Goal: Task Accomplishment & Management: Manage account settings

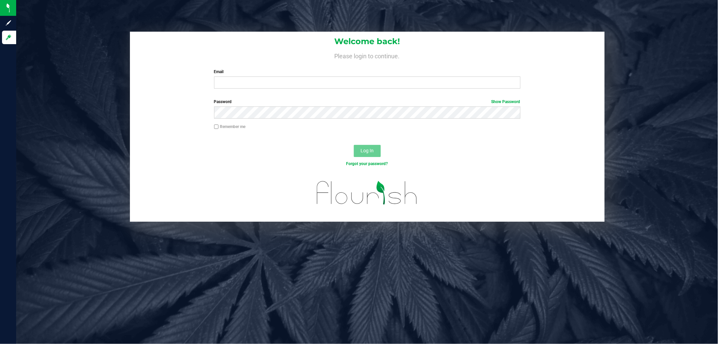
click at [259, 89] on div "Welcome back! Please login to continue. Email Required Please format your email…" at bounding box center [367, 63] width 475 height 62
click at [263, 79] on input "Email" at bounding box center [367, 82] width 306 height 12
type input "lheinzman@liveparallel.com"
click at [354, 145] on button "Log In" at bounding box center [367, 151] width 27 height 12
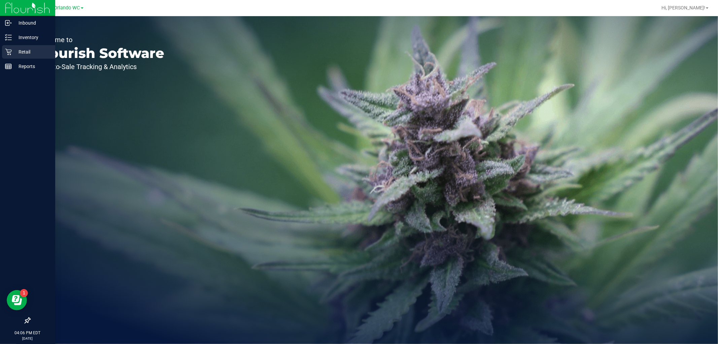
click at [40, 56] on p "Retail" at bounding box center [32, 52] width 40 height 8
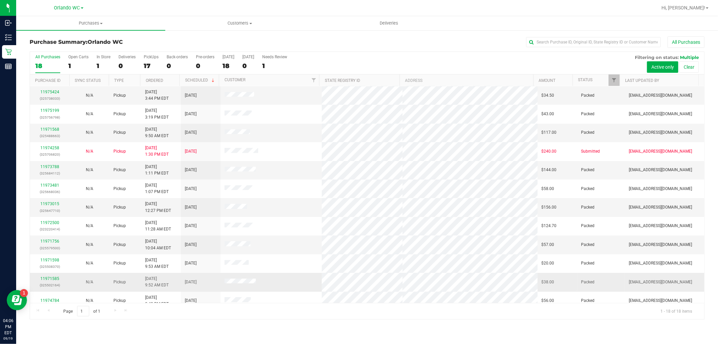
scroll to position [44, 0]
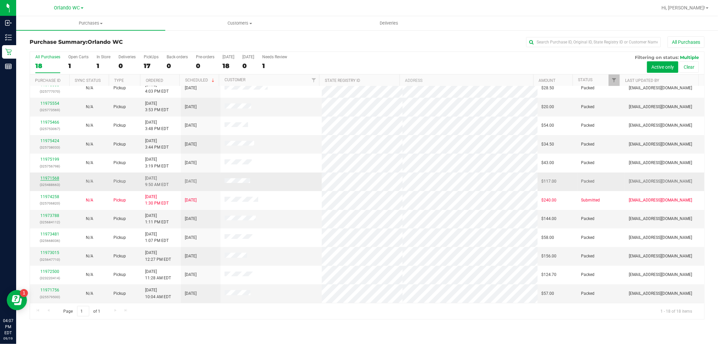
click at [53, 179] on link "11971568" at bounding box center [49, 178] width 19 height 5
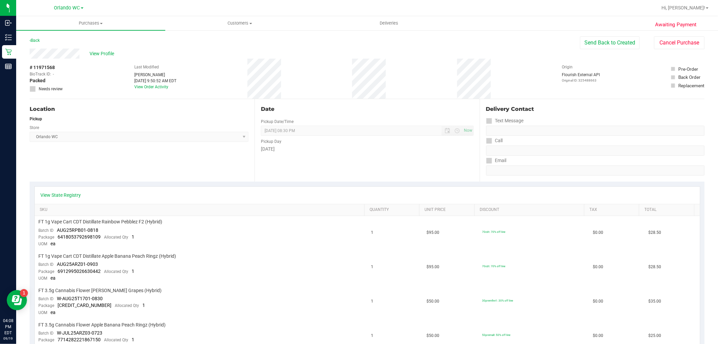
click at [37, 164] on div "Location Pickup Store Orlando WC Select Store Bonita Springs WC Boynton Beach W…" at bounding box center [142, 140] width 225 height 83
click at [619, 39] on button "Send Back to Created" at bounding box center [610, 42] width 60 height 13
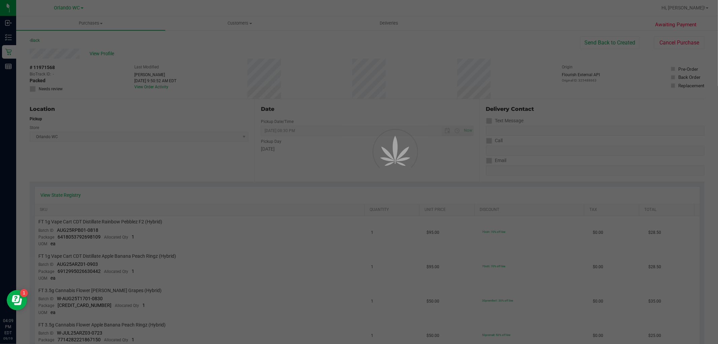
click at [615, 40] on div at bounding box center [359, 172] width 718 height 344
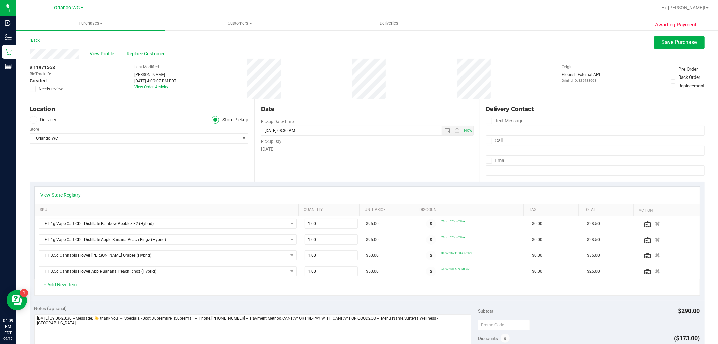
scroll to position [112, 0]
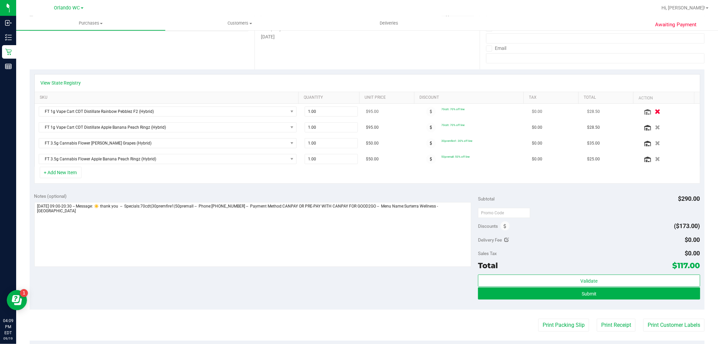
click at [655, 111] on icon "button" at bounding box center [658, 111] width 6 height 5
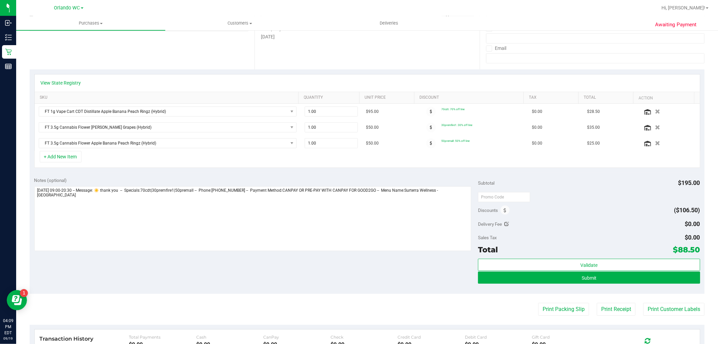
click at [655, 112] on icon "button" at bounding box center [657, 111] width 5 height 5
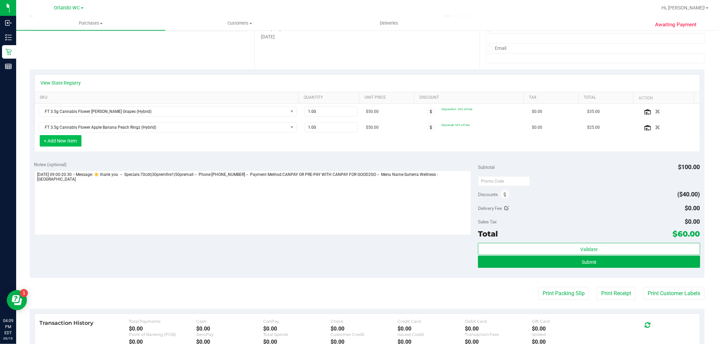
click at [74, 136] on button "+ Add New Item" at bounding box center [61, 140] width 42 height 11
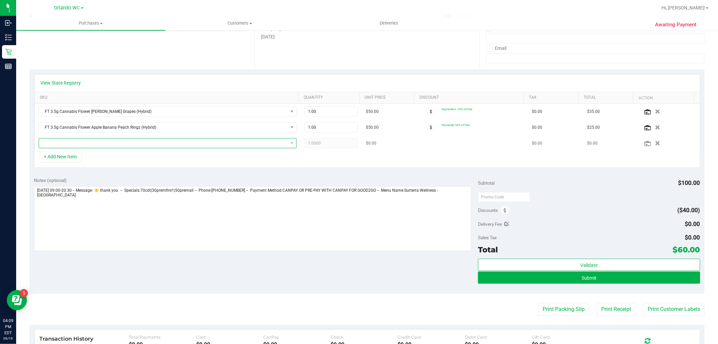
click at [73, 141] on span "NO DATA FOUND" at bounding box center [163, 142] width 249 height 9
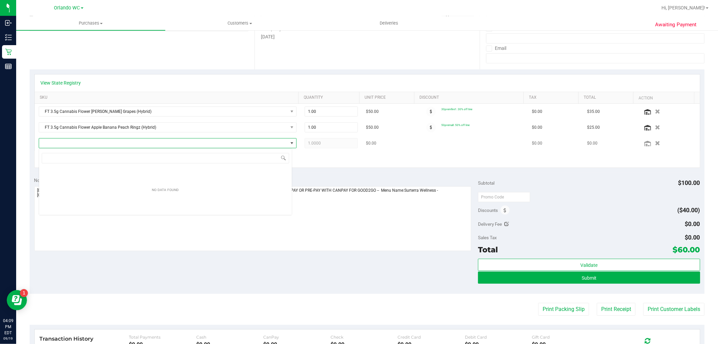
scroll to position [10, 254]
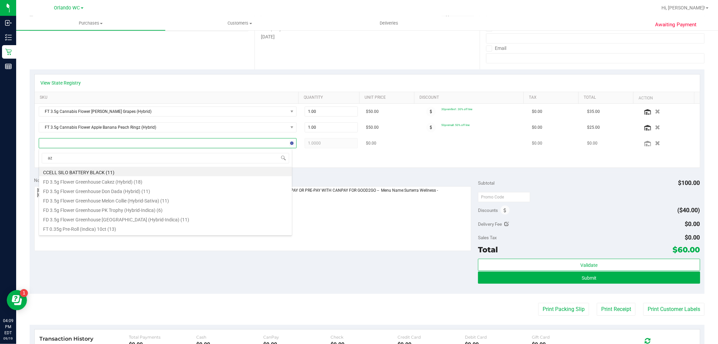
type input "azk"
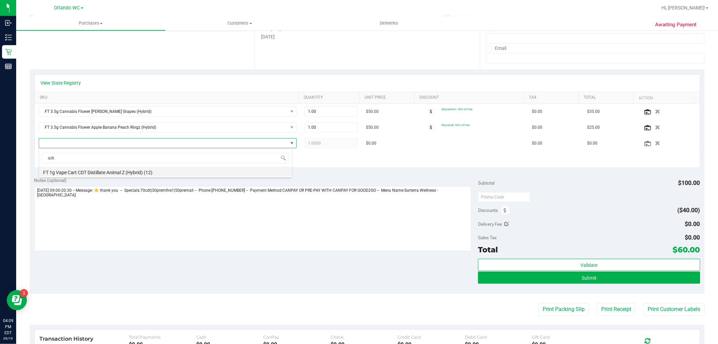
click at [73, 170] on li "FT 1g Vape Cart CDT Distillate Animal Z (Hybrid) (12)" at bounding box center [165, 171] width 253 height 9
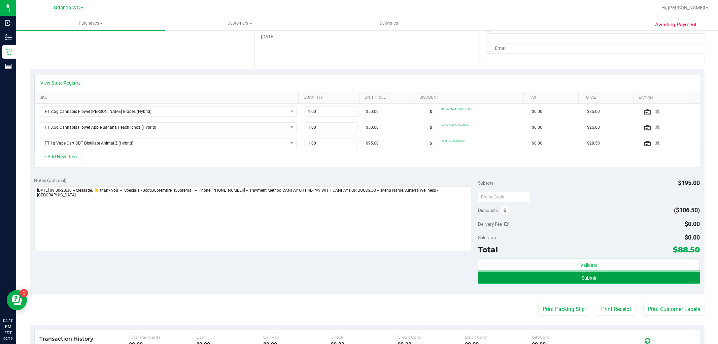
click at [618, 278] on button "Submit" at bounding box center [589, 277] width 222 height 12
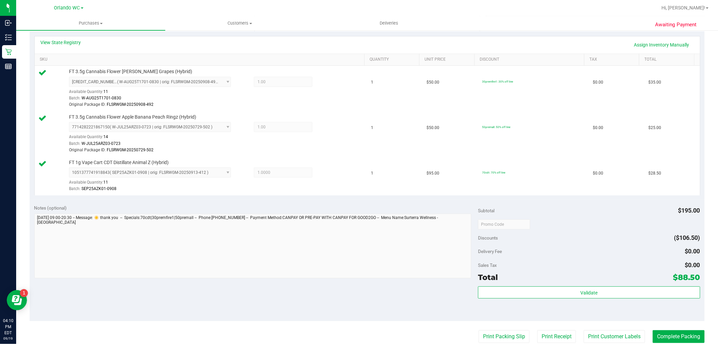
scroll to position [187, 0]
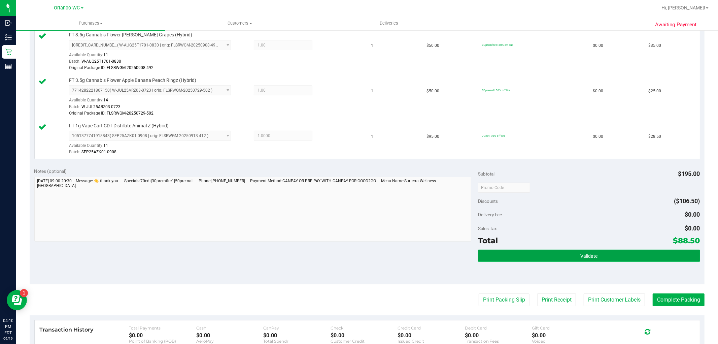
click at [582, 256] on span "Validate" at bounding box center [589, 255] width 17 height 5
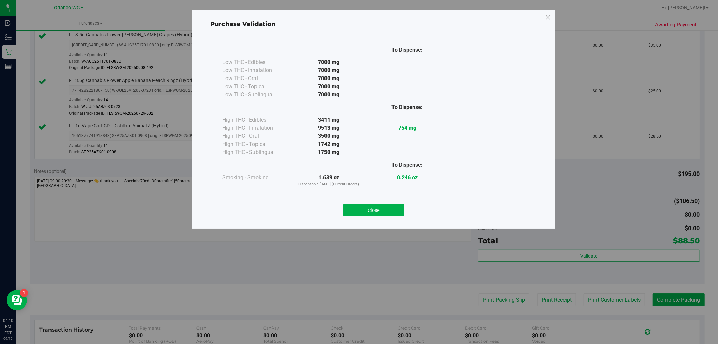
click at [376, 220] on div "Close" at bounding box center [374, 207] width 317 height 27
click at [380, 203] on div "Close" at bounding box center [374, 207] width 306 height 17
click at [389, 210] on button "Close" at bounding box center [373, 210] width 61 height 12
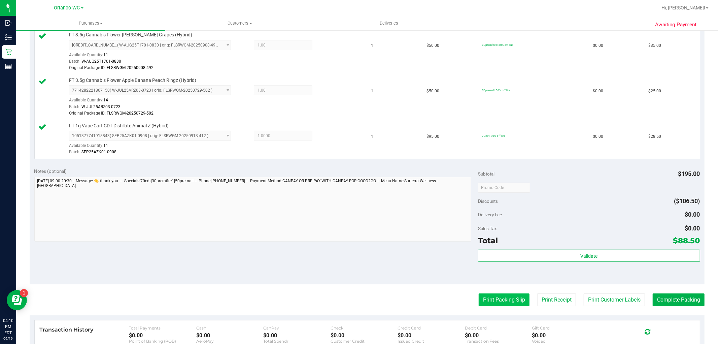
click at [496, 297] on button "Print Packing Slip" at bounding box center [504, 299] width 51 height 13
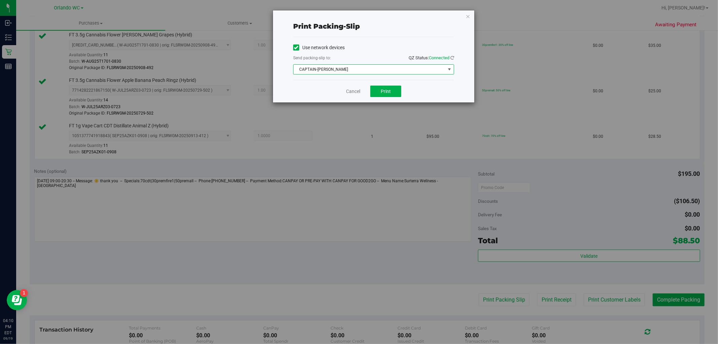
click at [368, 67] on span "CAPTAIN-[PERSON_NAME]" at bounding box center [370, 69] width 152 height 9
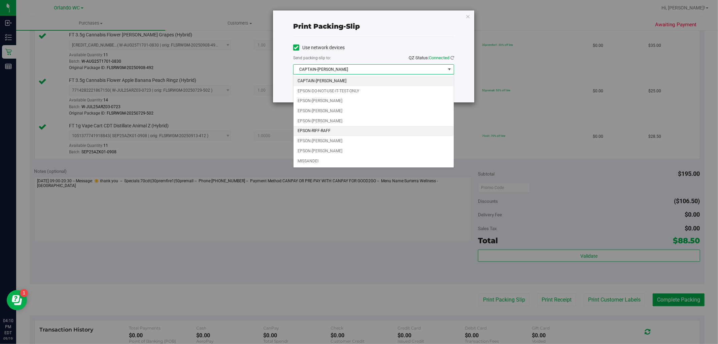
click at [333, 129] on li "EPSON-RIFF-RAFF" at bounding box center [374, 131] width 160 height 10
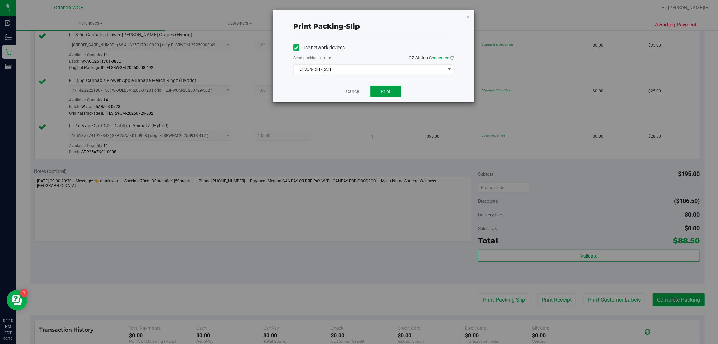
click at [392, 90] on button "Print" at bounding box center [385, 91] width 31 height 11
click at [466, 14] on icon "button" at bounding box center [468, 16] width 5 height 8
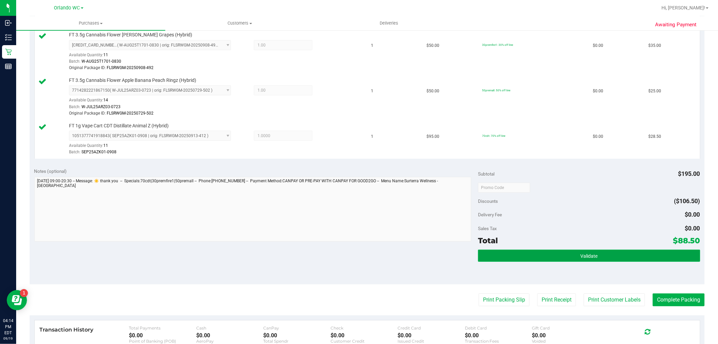
click at [536, 255] on button "Validate" at bounding box center [589, 256] width 222 height 12
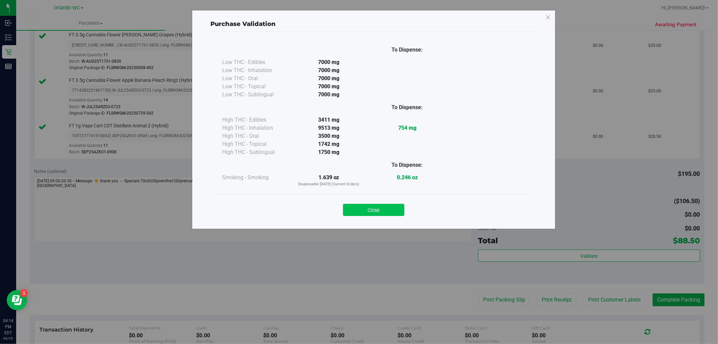
click at [378, 212] on button "Close" at bounding box center [373, 210] width 61 height 12
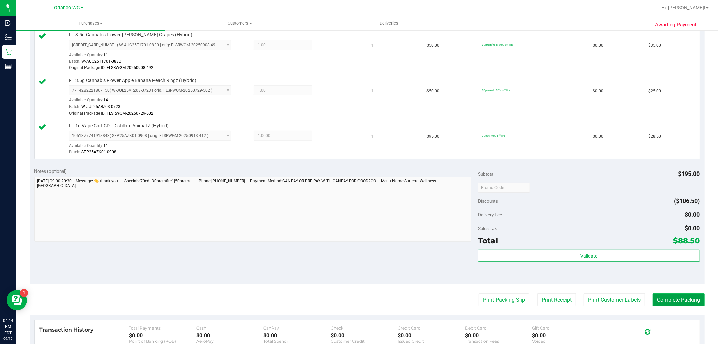
click at [663, 298] on button "Complete Packing" at bounding box center [679, 299] width 52 height 13
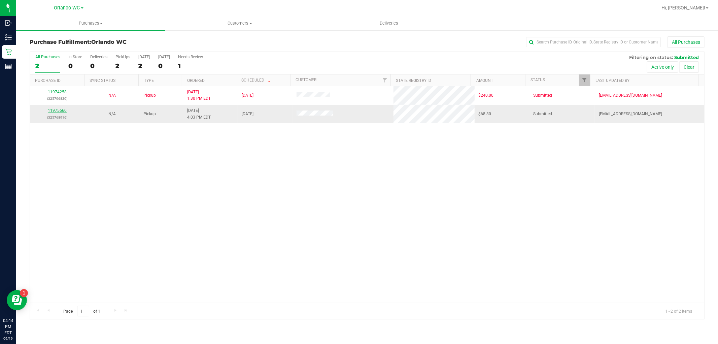
click at [57, 111] on link "11975660" at bounding box center [57, 110] width 19 height 5
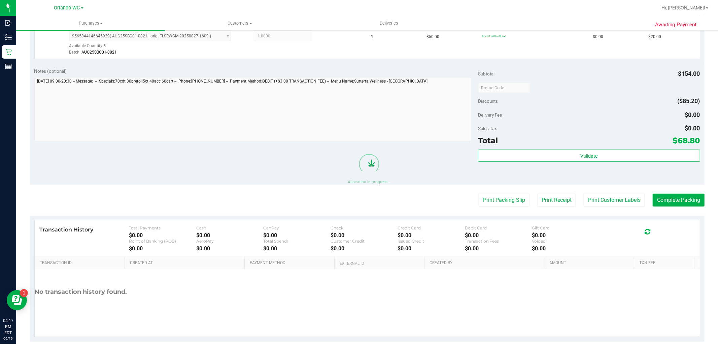
scroll to position [308, 0]
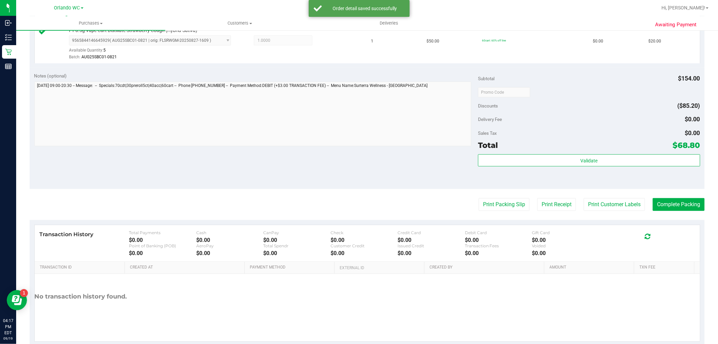
drag, startPoint x: 47, startPoint y: 173, endPoint x: 65, endPoint y: 173, distance: 17.2
click at [48, 172] on div "Notes (optional) Subtotal $154.00 Discounts ($85.20) Delivery Fee $0.00 Sales T…" at bounding box center [367, 128] width 675 height 121
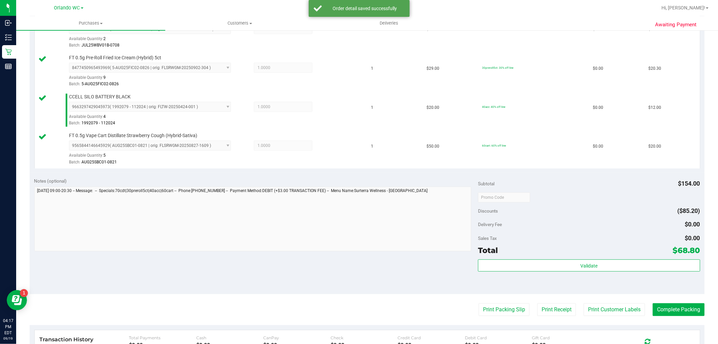
scroll to position [287, 0]
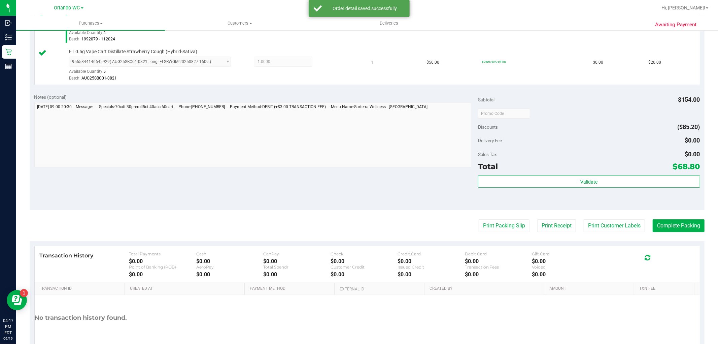
click at [564, 188] on div "Validate" at bounding box center [589, 181] width 222 height 13
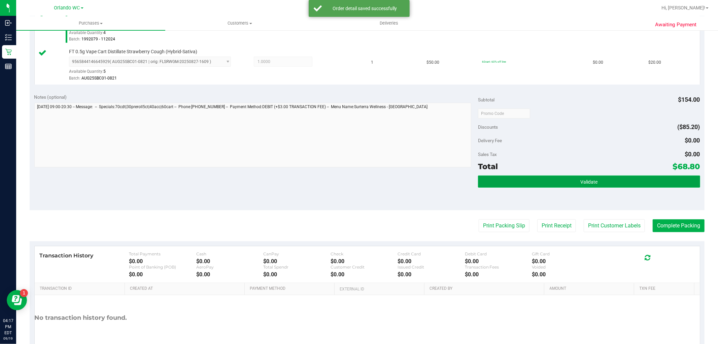
click at [564, 183] on button "Validate" at bounding box center [589, 181] width 222 height 12
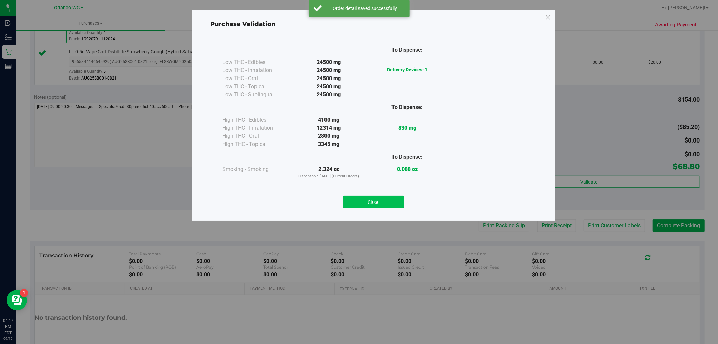
click at [382, 196] on button "Close" at bounding box center [373, 202] width 61 height 12
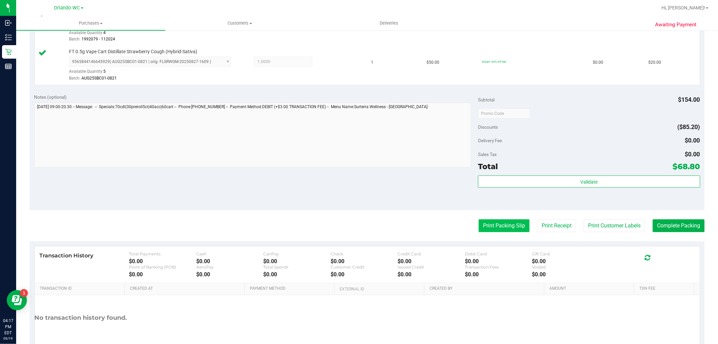
click at [482, 225] on button "Print Packing Slip" at bounding box center [504, 225] width 51 height 13
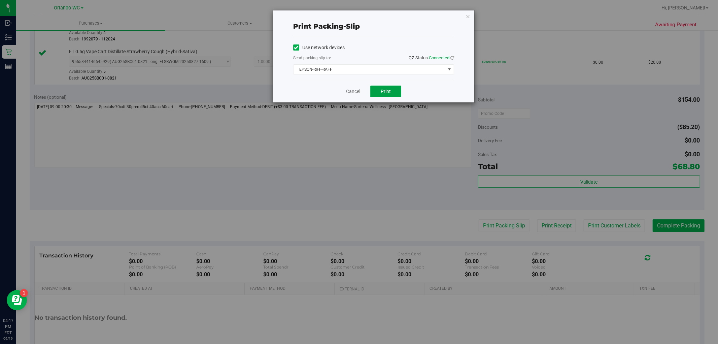
click at [391, 95] on button "Print" at bounding box center [385, 91] width 31 height 11
click at [465, 15] on div "Print packing-slip Use network devices Send packing-slip to: QZ Status: Connect…" at bounding box center [373, 56] width 201 height 92
click at [468, 15] on icon "button" at bounding box center [468, 16] width 5 height 8
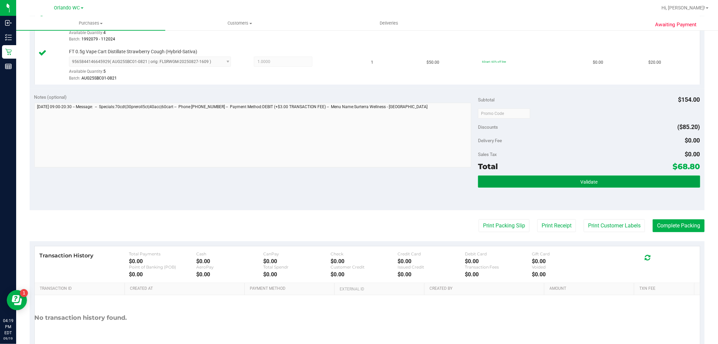
click at [563, 184] on button "Validate" at bounding box center [589, 181] width 222 height 12
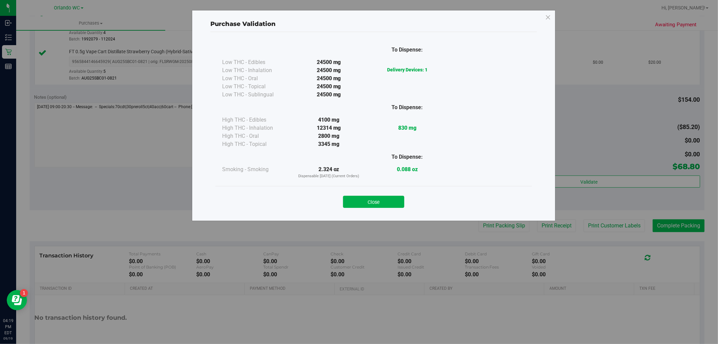
drag, startPoint x: 379, startPoint y: 201, endPoint x: 692, endPoint y: 228, distance: 313.7
click at [383, 202] on button "Close" at bounding box center [373, 202] width 61 height 12
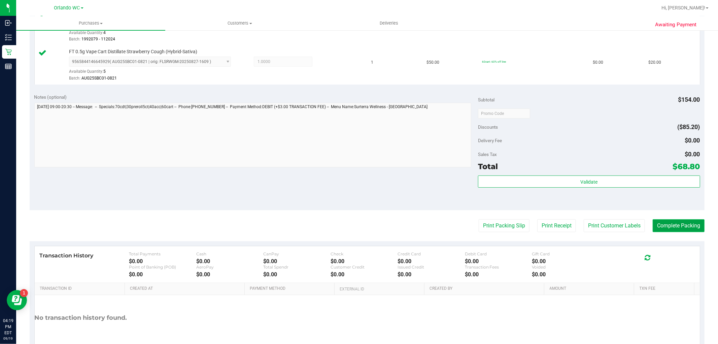
click at [664, 226] on button "Complete Packing" at bounding box center [679, 225] width 52 height 13
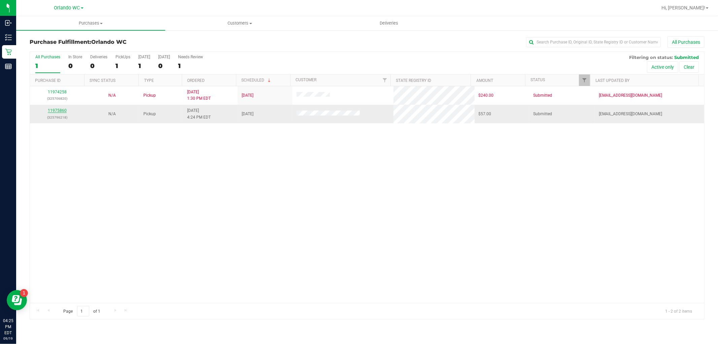
click at [59, 112] on link "11975860" at bounding box center [57, 110] width 19 height 5
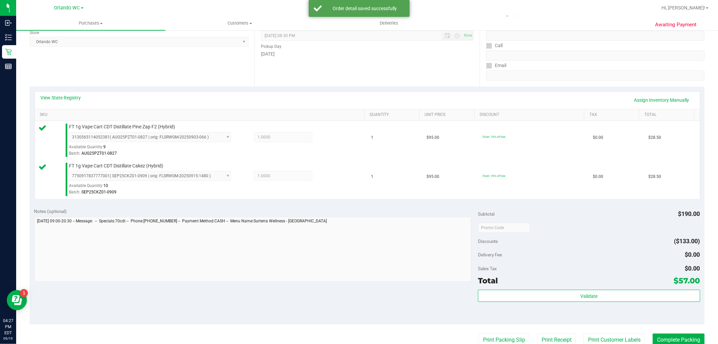
scroll to position [150, 0]
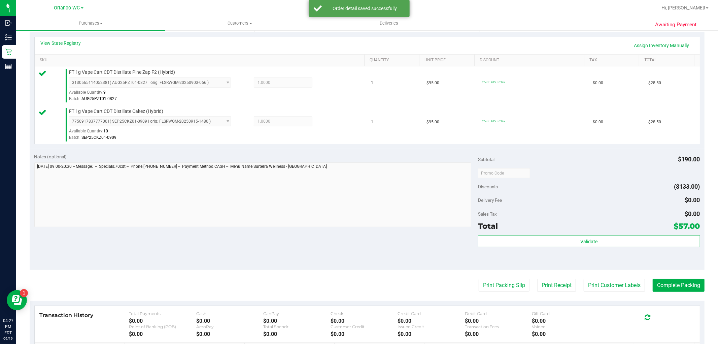
click at [586, 234] on div "Subtotal $190.00 Discounts ($133.00) Delivery Fee $0.00 Sales Tax $0.00 Total $…" at bounding box center [589, 209] width 222 height 112
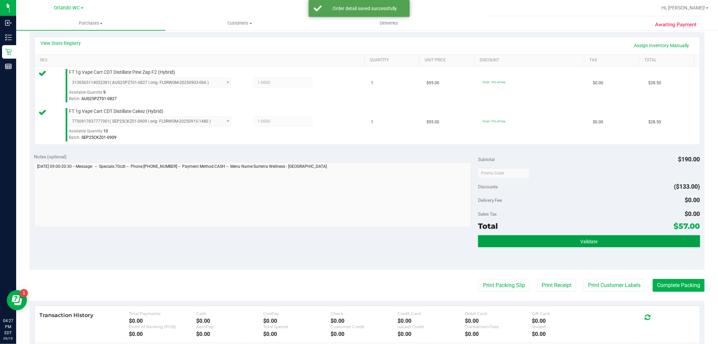
click at [582, 241] on span "Validate" at bounding box center [589, 241] width 17 height 5
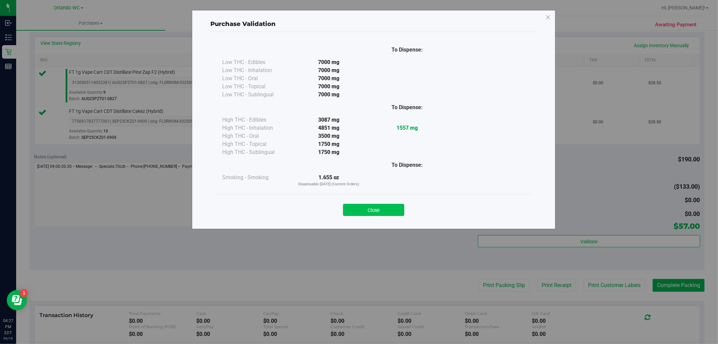
click at [368, 209] on button "Close" at bounding box center [373, 210] width 61 height 12
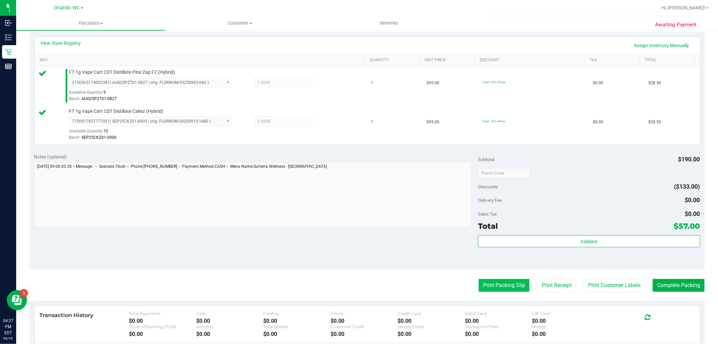
click at [487, 290] on button "Print Packing Slip" at bounding box center [504, 285] width 51 height 13
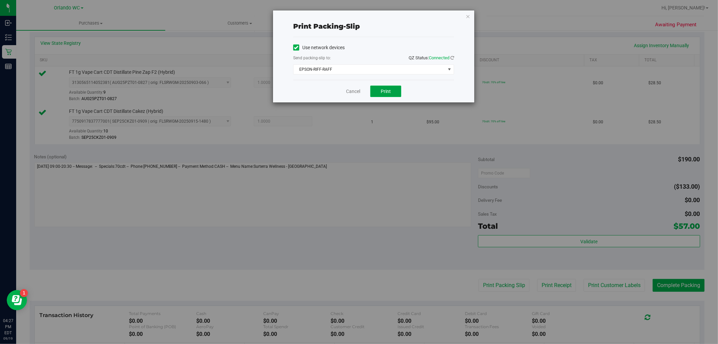
click at [379, 95] on button "Print" at bounding box center [385, 91] width 31 height 11
click at [33, 249] on div "Print packing-slip Use network devices Send packing-slip to: QZ Status: Connect…" at bounding box center [361, 172] width 723 height 344
click at [467, 15] on icon "button" at bounding box center [468, 16] width 5 height 8
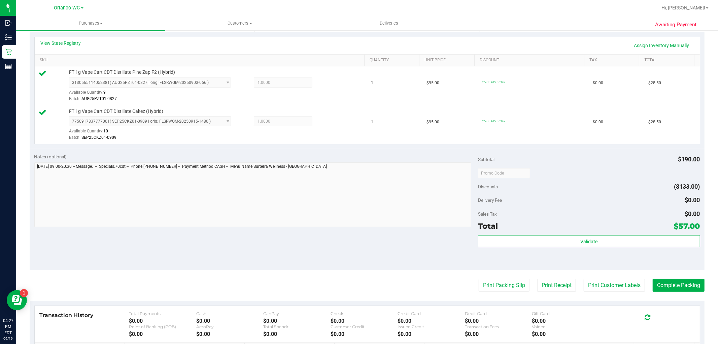
click at [560, 250] on div "Validate" at bounding box center [589, 250] width 222 height 30
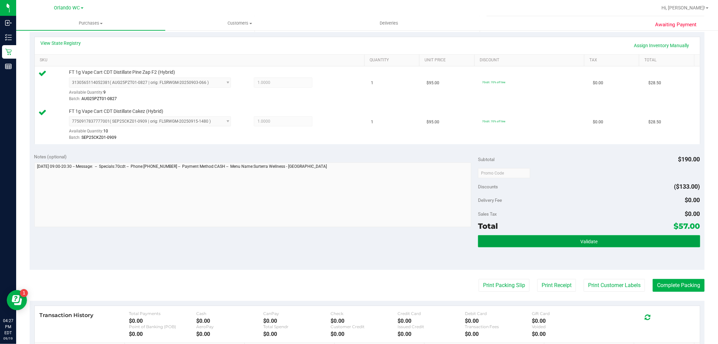
click at [558, 241] on button "Validate" at bounding box center [589, 241] width 222 height 12
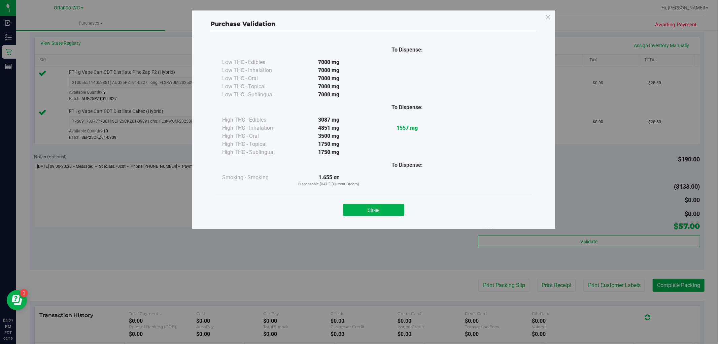
click at [370, 203] on div "Close" at bounding box center [374, 207] width 306 height 17
click at [375, 205] on button "Close" at bounding box center [373, 210] width 61 height 12
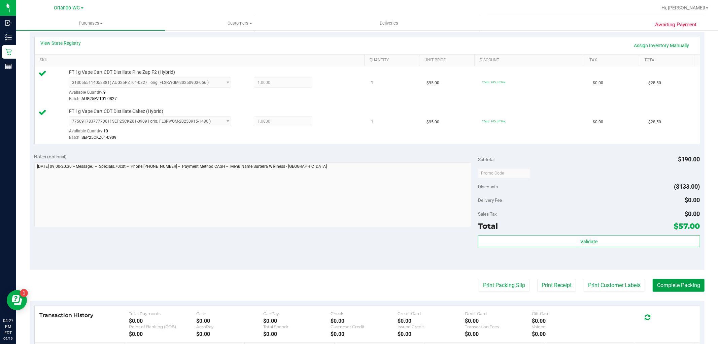
click at [678, 282] on button "Complete Packing" at bounding box center [679, 285] width 52 height 13
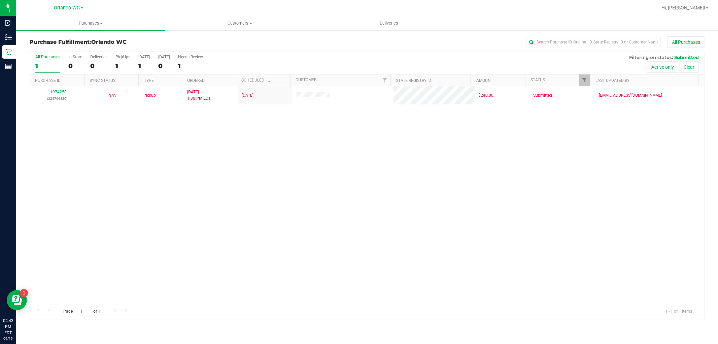
drag, startPoint x: 517, startPoint y: 333, endPoint x: 506, endPoint y: 331, distance: 11.4
click at [517, 333] on div "Purchases Summary of purchases Fulfillment All purchases Customers All customer…" at bounding box center [367, 180] width 702 height 328
click at [43, 244] on div "11974258 (325706820) N/A Pickup 9/19/2025 1:30 PM EDT 9/19/2025 $240.00 Submitt…" at bounding box center [367, 194] width 675 height 217
click at [442, 338] on div "Purchases Summary of purchases Fulfillment All purchases Customers All customer…" at bounding box center [367, 180] width 702 height 328
drag, startPoint x: 203, startPoint y: 127, endPoint x: 271, endPoint y: 109, distance: 70.3
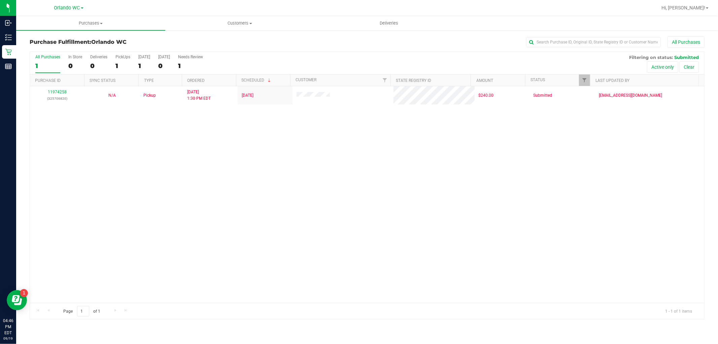
click at [271, 109] on div "11974258 (325706820) N/A Pickup 9/19/2025 1:30 PM EDT 9/19/2025 $240.00 Submitt…" at bounding box center [367, 194] width 675 height 217
drag, startPoint x: 268, startPoint y: 111, endPoint x: 129, endPoint y: 90, distance: 141.4
click at [129, 90] on div "11974258 (325706820) N/A Pickup 9/19/2025 1:30 PM EDT 9/19/2025 $240.00 Submitt…" at bounding box center [367, 194] width 675 height 217
click at [124, 108] on div "11974258 (325706820) N/A Pickup 9/19/2025 1:30 PM EDT 9/19/2025 $240.00 Submitt…" at bounding box center [367, 194] width 675 height 217
drag, startPoint x: 89, startPoint y: 93, endPoint x: 231, endPoint y: 133, distance: 148.1
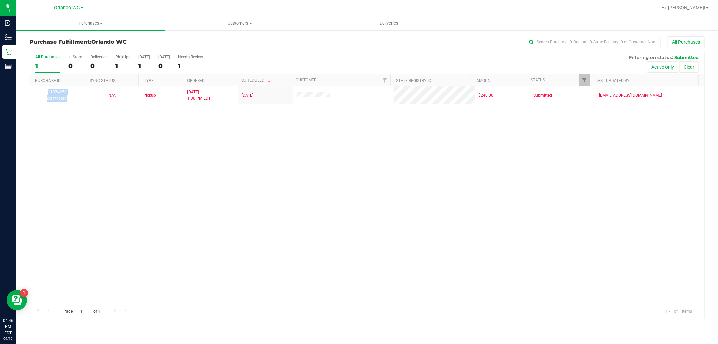
click at [231, 133] on div "11974258 (325706820) N/A Pickup 9/19/2025 1:30 PM EDT 9/19/2025 $240.00 Submitt…" at bounding box center [367, 194] width 675 height 217
click at [121, 336] on div "Purchases Summary of purchases Fulfillment All purchases Customers All customer…" at bounding box center [367, 180] width 702 height 328
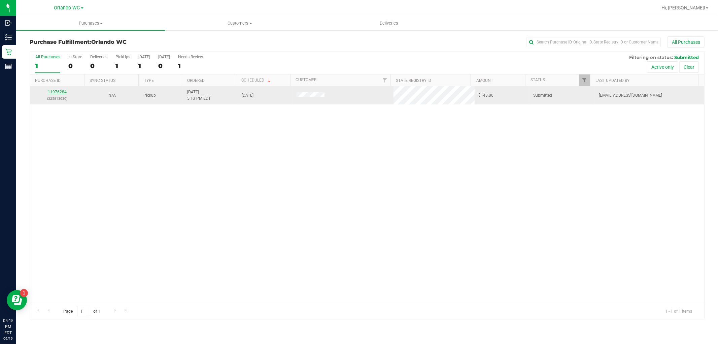
click at [56, 91] on link "11976284" at bounding box center [57, 92] width 19 height 5
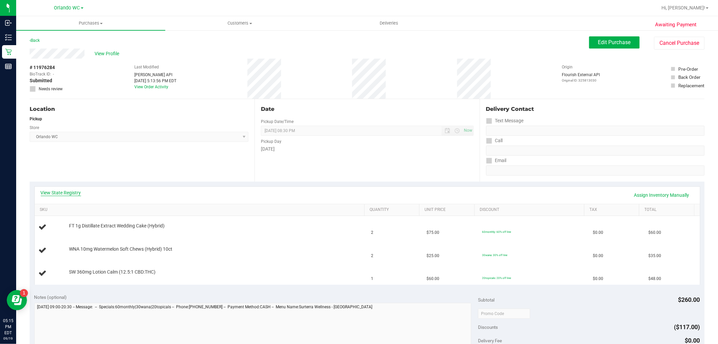
click at [74, 189] on link "View State Registry" at bounding box center [61, 192] width 40 height 7
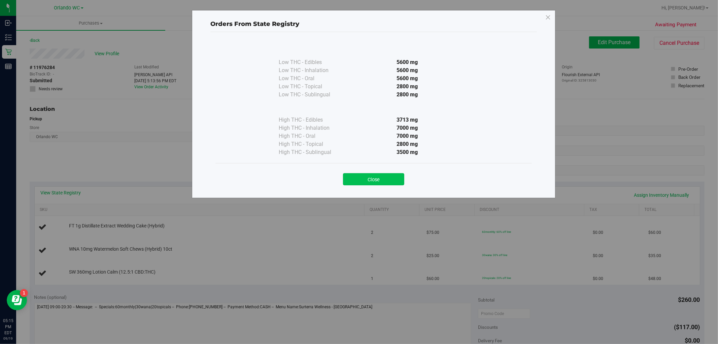
click at [384, 177] on button "Close" at bounding box center [373, 179] width 61 height 12
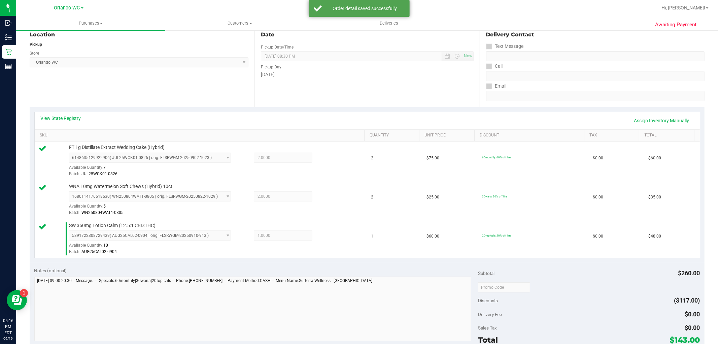
scroll to position [187, 0]
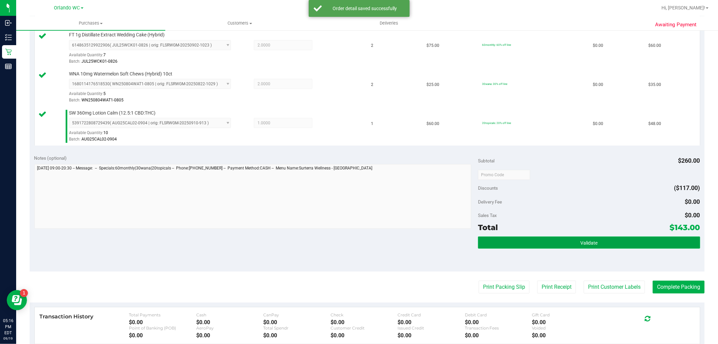
click at [610, 244] on button "Validate" at bounding box center [589, 242] width 222 height 12
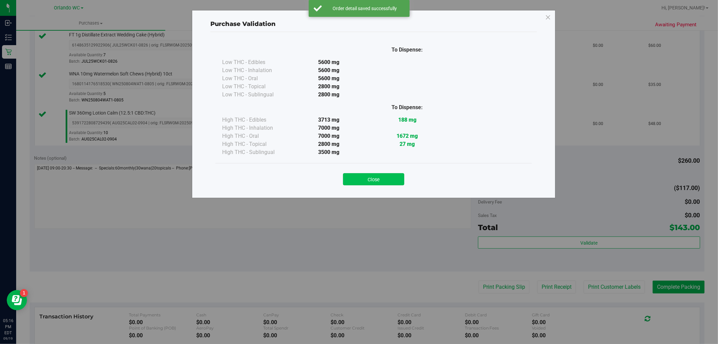
click at [390, 181] on button "Close" at bounding box center [373, 179] width 61 height 12
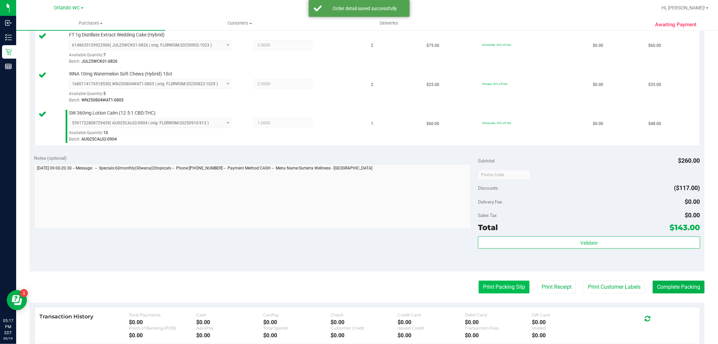
click at [506, 286] on button "Print Packing Slip" at bounding box center [504, 287] width 51 height 13
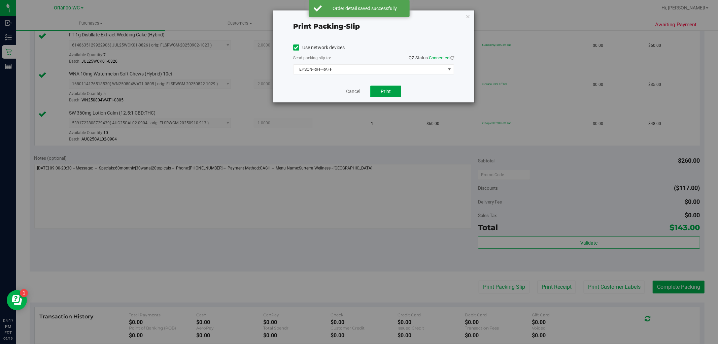
click at [389, 92] on span "Print" at bounding box center [386, 91] width 10 height 5
click at [467, 14] on icon "button" at bounding box center [468, 16] width 5 height 8
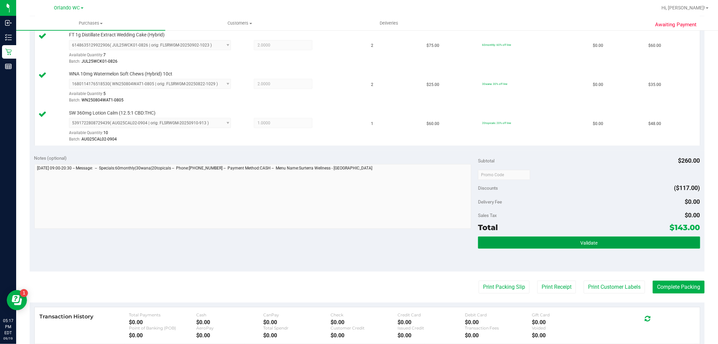
click at [574, 245] on button "Validate" at bounding box center [589, 242] width 222 height 12
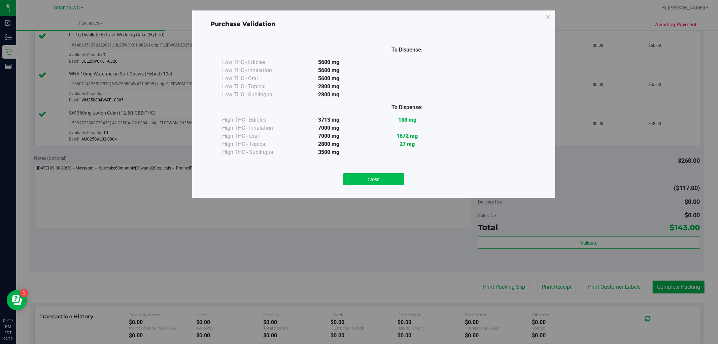
click at [367, 183] on button "Close" at bounding box center [373, 179] width 61 height 12
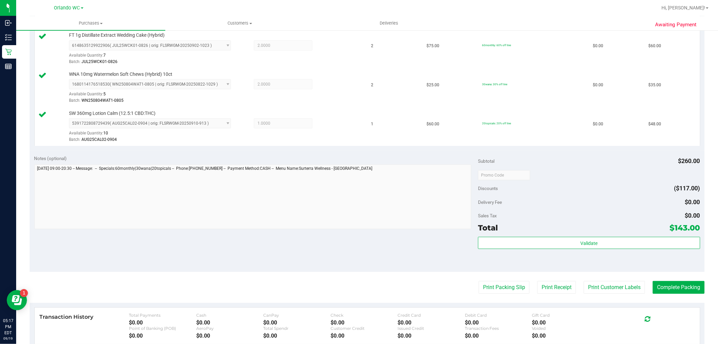
scroll to position [224, 0]
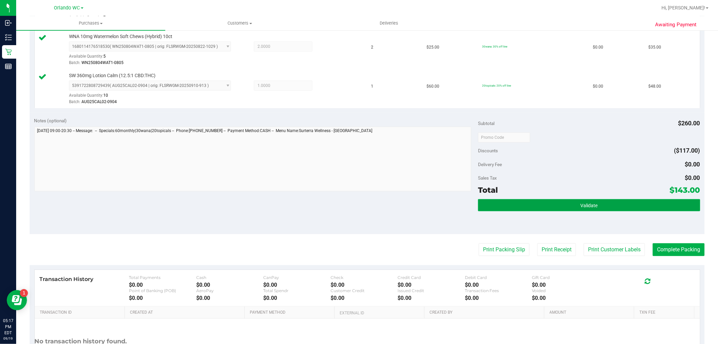
click at [627, 206] on button "Validate" at bounding box center [589, 205] width 222 height 12
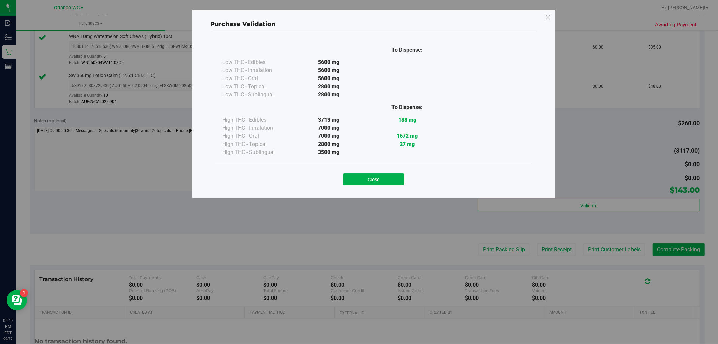
click at [383, 188] on div "Close" at bounding box center [374, 176] width 317 height 27
drag, startPoint x: 389, startPoint y: 183, endPoint x: 428, endPoint y: 200, distance: 42.7
click at [391, 183] on button "Close" at bounding box center [373, 179] width 61 height 12
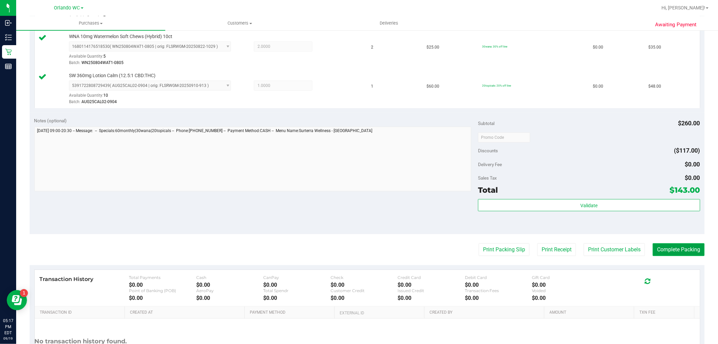
click at [653, 250] on button "Complete Packing" at bounding box center [679, 249] width 52 height 13
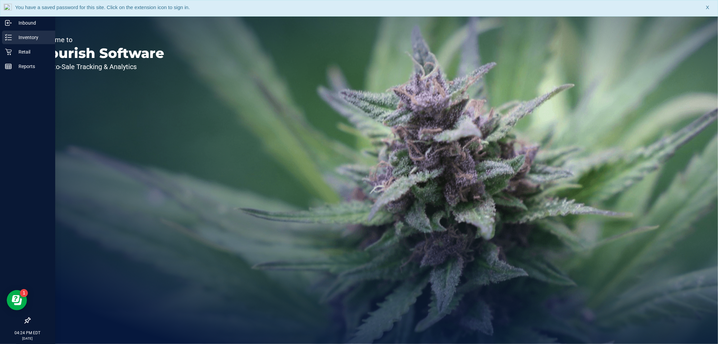
click at [37, 35] on p "Inventory" at bounding box center [32, 37] width 40 height 8
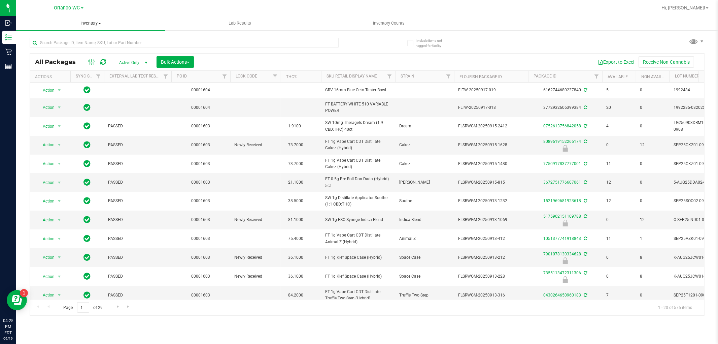
click at [86, 20] on span "Inventory" at bounding box center [90, 23] width 149 height 6
click at [124, 45] on input "text" at bounding box center [184, 43] width 309 height 10
type input "lmz"
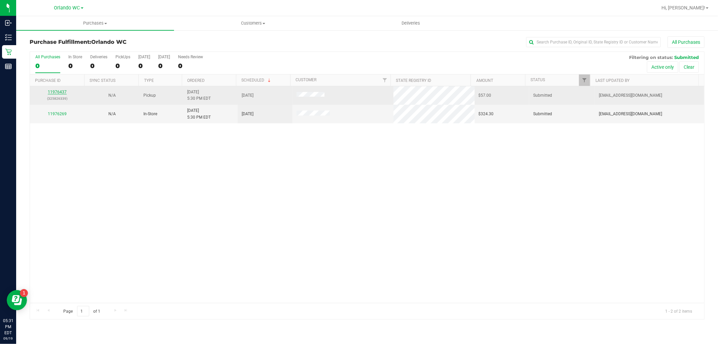
click at [62, 92] on link "11976437" at bounding box center [57, 92] width 19 height 5
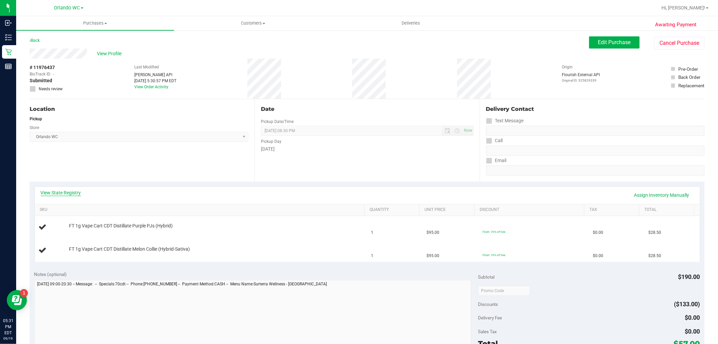
click at [73, 191] on link "View State Registry" at bounding box center [61, 192] width 40 height 7
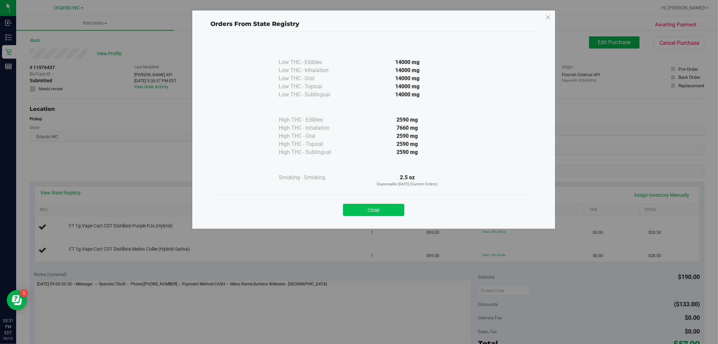
click at [378, 215] on button "Close" at bounding box center [373, 210] width 61 height 12
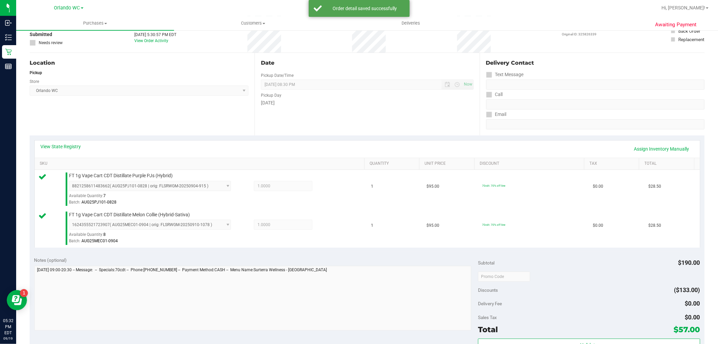
scroll to position [112, 0]
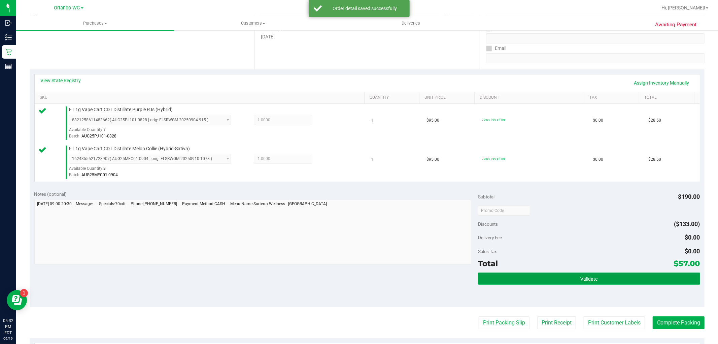
click at [594, 277] on button "Validate" at bounding box center [589, 278] width 222 height 12
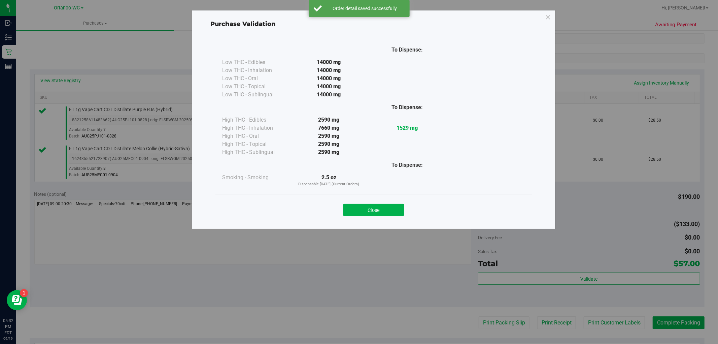
click at [350, 206] on button "Close" at bounding box center [373, 210] width 61 height 12
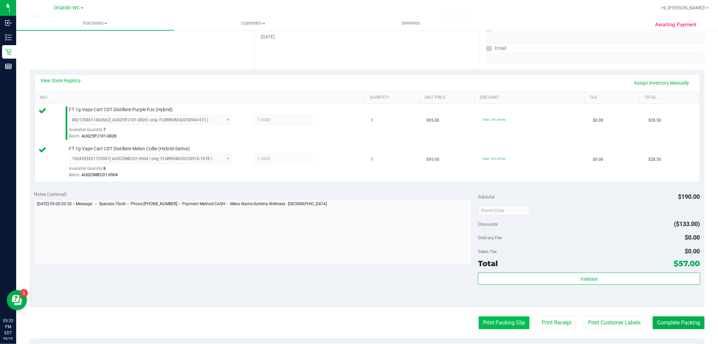
click at [500, 321] on button "Print Packing Slip" at bounding box center [504, 322] width 51 height 13
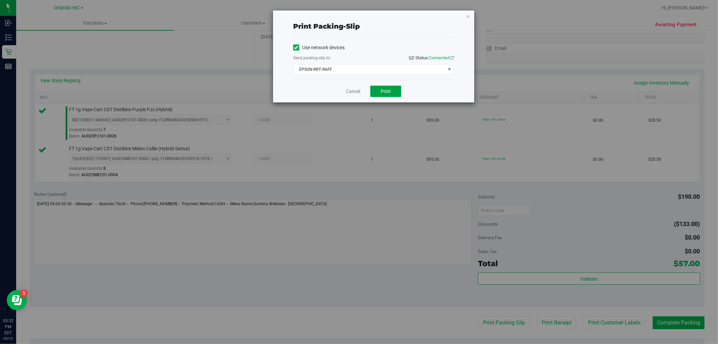
click at [387, 89] on span "Print" at bounding box center [386, 91] width 10 height 5
click at [467, 18] on icon "button" at bounding box center [468, 16] width 5 height 8
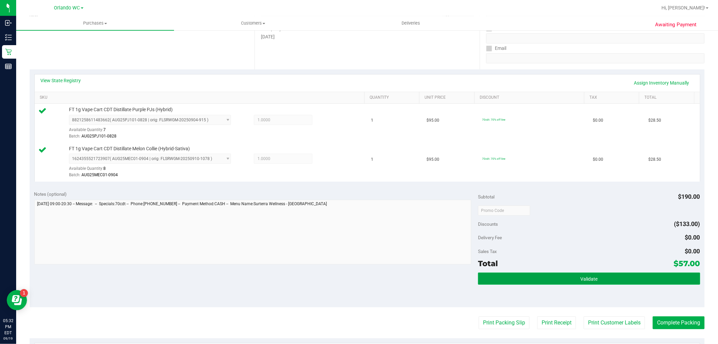
click at [560, 280] on button "Validate" at bounding box center [589, 278] width 222 height 12
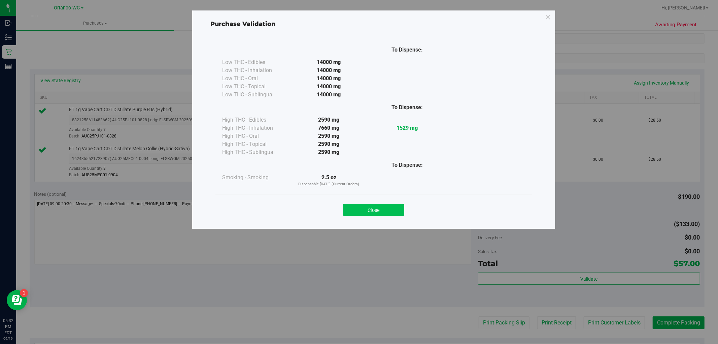
click at [387, 209] on button "Close" at bounding box center [373, 210] width 61 height 12
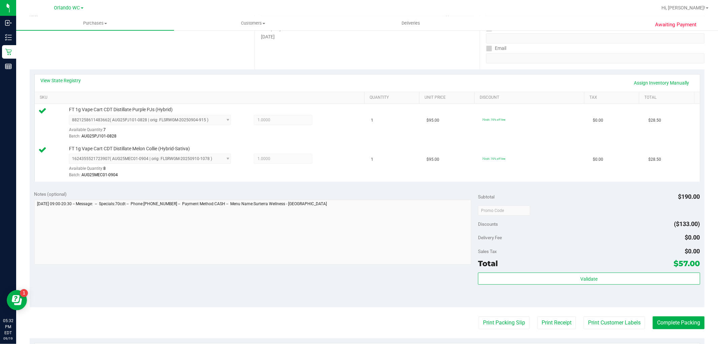
click at [684, 313] on purchase-details "Back Edit Purchase Cancel Purchase View Profile # 11976437 BioTrack ID: - Submi…" at bounding box center [367, 194] width 675 height 540
click at [681, 324] on button "Complete Packing" at bounding box center [679, 322] width 52 height 13
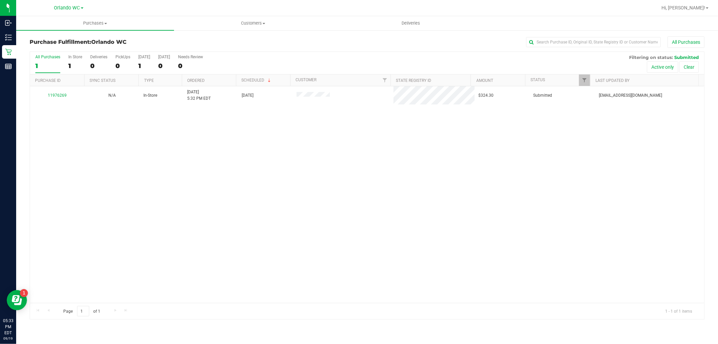
click at [699, 209] on div "11976269 N/A In-Store 9/19/2025 5:32 PM EDT 9/19/2025 $324.30 Submitted sconcep…" at bounding box center [367, 194] width 675 height 217
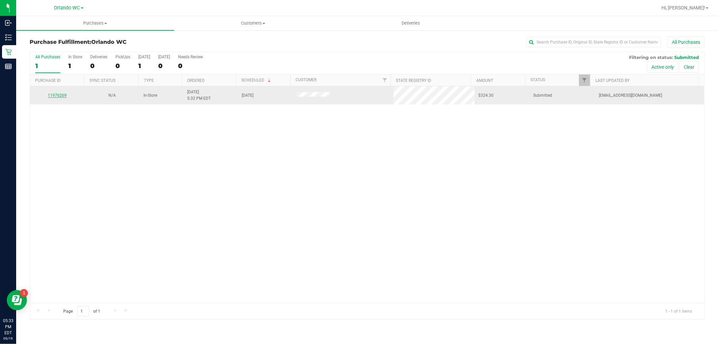
click at [57, 96] on link "11976269" at bounding box center [57, 95] width 19 height 5
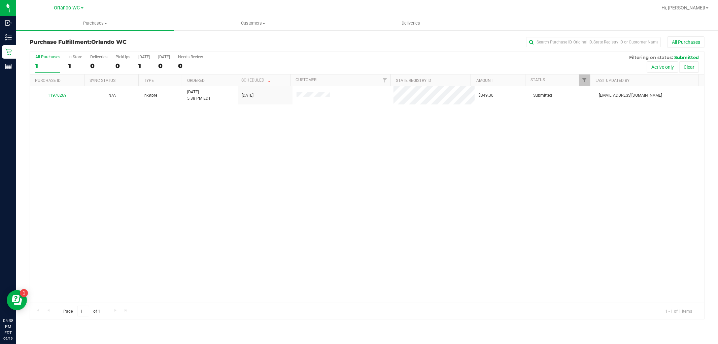
click at [134, 138] on div "11976269 N/A In-Store 9/19/2025 5:38 PM EDT 9/19/2025 $349.30 Submitted sconcep…" at bounding box center [367, 194] width 675 height 217
click at [89, 325] on div "Purchase Fulfillment: Orlando WC All Purchases All Purchases 1 In Store 1 Deliv…" at bounding box center [367, 178] width 702 height 296
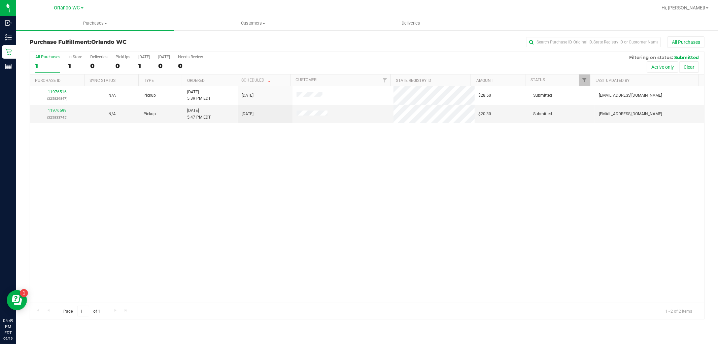
click at [79, 285] on div "11976516 (325829847) N/A Pickup 9/19/2025 5:39 PM EDT 9/19/2025 $28.50 Submitte…" at bounding box center [367, 194] width 675 height 217
click at [52, 112] on link "11976599" at bounding box center [57, 110] width 19 height 5
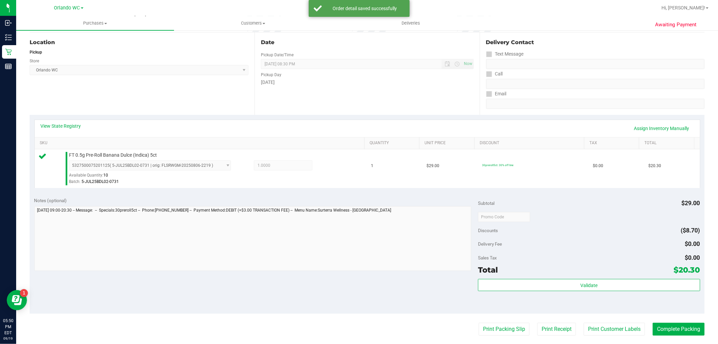
scroll to position [150, 0]
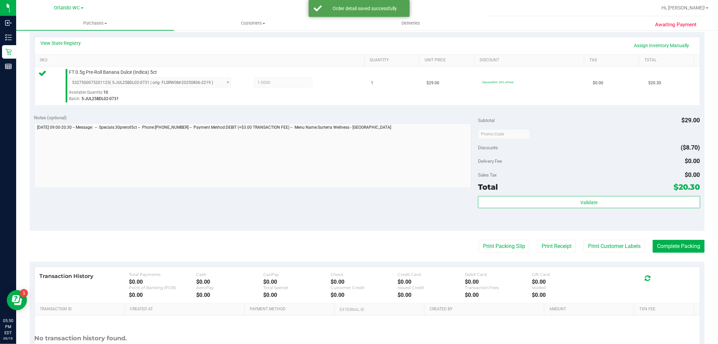
click at [548, 192] on div "Total $20.30" at bounding box center [589, 187] width 222 height 12
click at [547, 199] on button "Validate" at bounding box center [589, 202] width 222 height 12
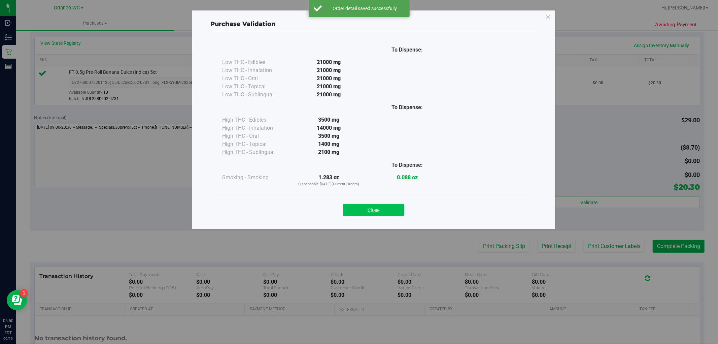
drag, startPoint x: 363, startPoint y: 210, endPoint x: 365, endPoint y: 216, distance: 6.3
click at [363, 210] on button "Close" at bounding box center [373, 210] width 61 height 12
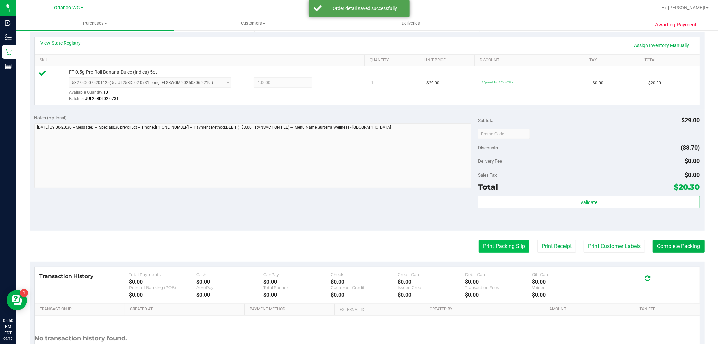
click at [486, 244] on button "Print Packing Slip" at bounding box center [504, 246] width 51 height 13
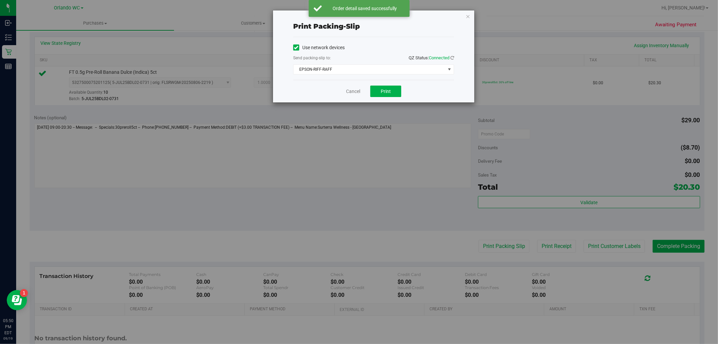
click at [404, 90] on div "Cancel Print" at bounding box center [373, 91] width 161 height 23
click at [383, 92] on span "Print" at bounding box center [386, 91] width 10 height 5
click at [466, 17] on icon "button" at bounding box center [468, 16] width 5 height 8
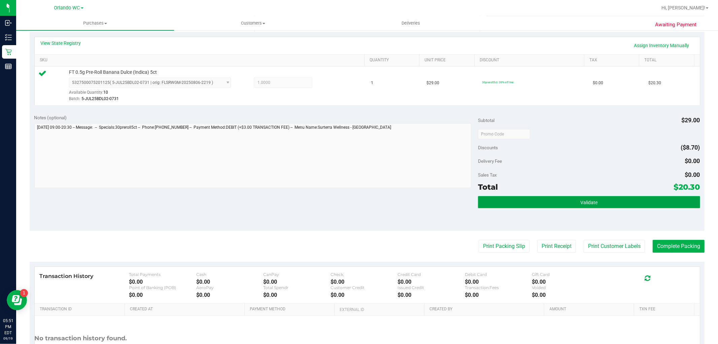
click at [620, 201] on button "Validate" at bounding box center [589, 202] width 222 height 12
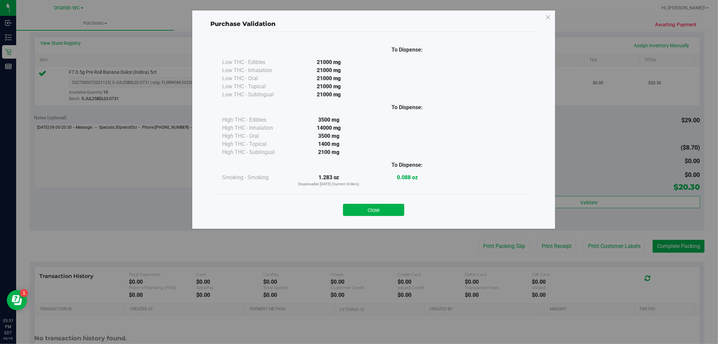
click at [370, 209] on button "Close" at bounding box center [373, 210] width 61 height 12
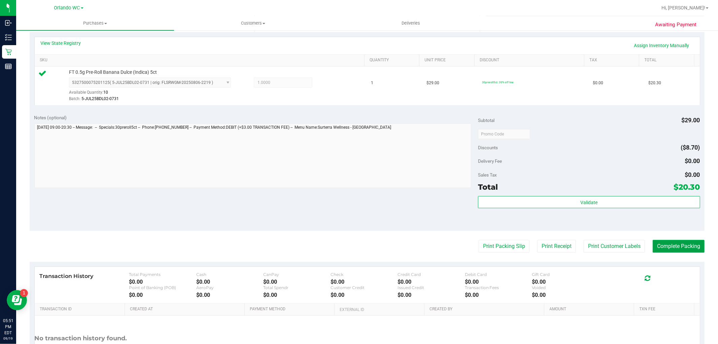
click at [673, 249] on button "Complete Packing" at bounding box center [679, 246] width 52 height 13
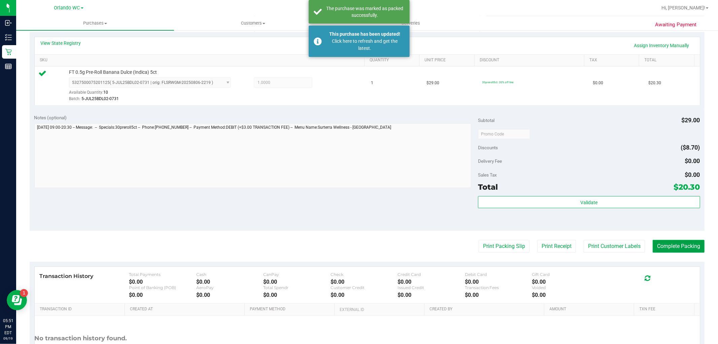
click at [673, 249] on button "Complete Packing" at bounding box center [679, 246] width 52 height 13
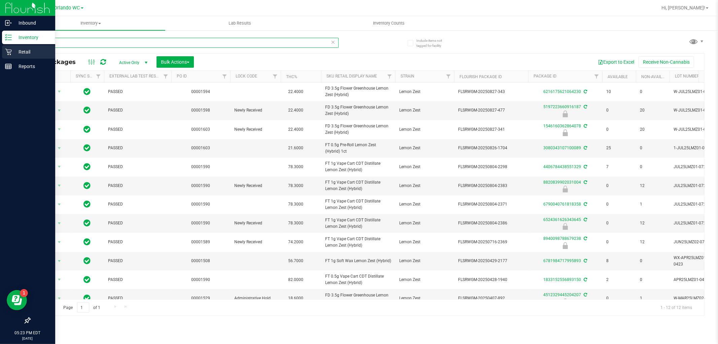
drag, startPoint x: 50, startPoint y: 40, endPoint x: 0, endPoint y: 51, distance: 50.9
click at [0, 51] on div "Inbound Inventory Retail Reports 05:23 PM EDT 09/19/2025 09/19 Orlando WC Hi, L…" at bounding box center [359, 172] width 718 height 344
type input "rainbow harbor"
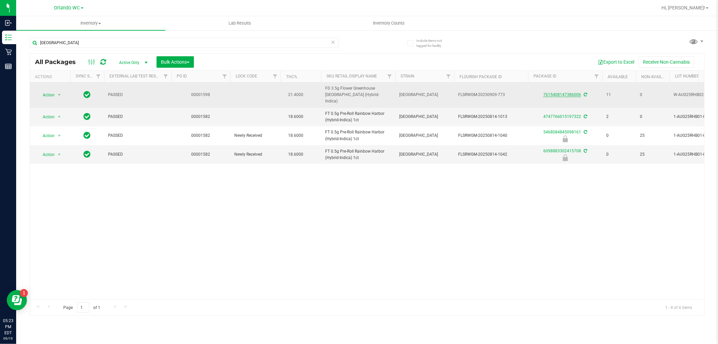
click at [565, 92] on link "7615408147386006" at bounding box center [563, 94] width 38 height 5
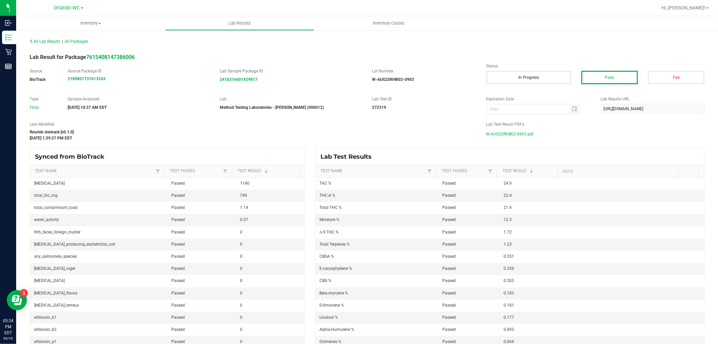
click at [529, 130] on span "W-AUG25RHB02-0903.pdf" at bounding box center [510, 134] width 47 height 10
click at [509, 135] on span "W-AUG25RHB02-0903.pdf" at bounding box center [510, 134] width 47 height 10
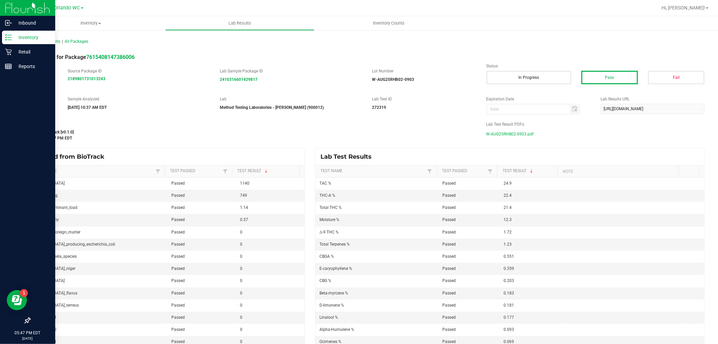
click at [13, 41] on p "Inventory" at bounding box center [32, 37] width 40 height 8
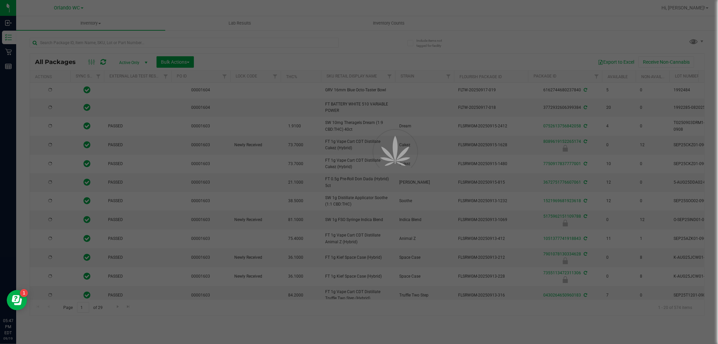
click at [104, 43] on div at bounding box center [359, 172] width 718 height 344
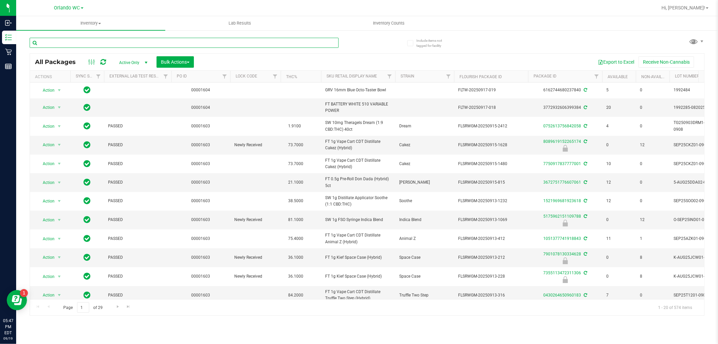
click at [104, 43] on input "text" at bounding box center [184, 43] width 309 height 10
type input "pkt"
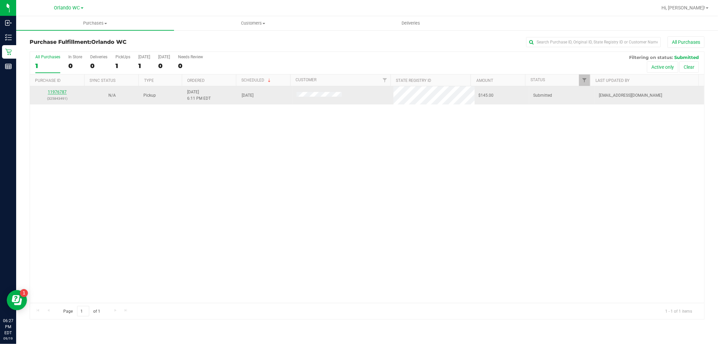
click at [56, 94] on link "11976787" at bounding box center [57, 92] width 19 height 5
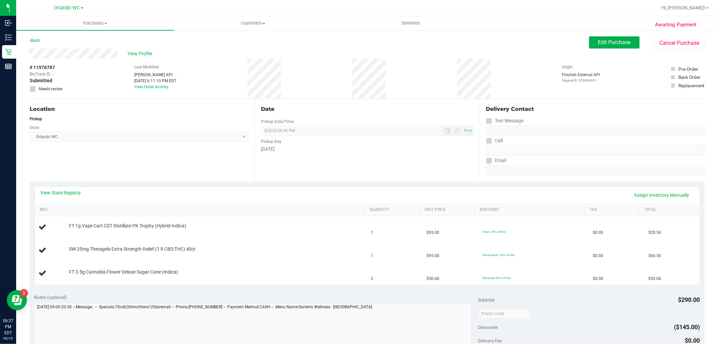
click at [68, 201] on div "View State Registry Assign Inventory Manually" at bounding box center [368, 195] width 666 height 17
click at [70, 200] on div "View State Registry Assign Inventory Manually" at bounding box center [367, 194] width 653 height 11
click at [72, 196] on div "View State Registry Assign Inventory Manually" at bounding box center [367, 194] width 653 height 11
click at [75, 193] on link "View State Registry" at bounding box center [61, 192] width 40 height 7
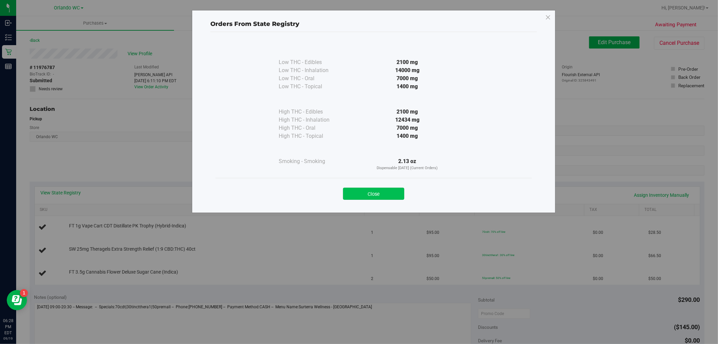
click at [359, 189] on button "Close" at bounding box center [373, 194] width 61 height 12
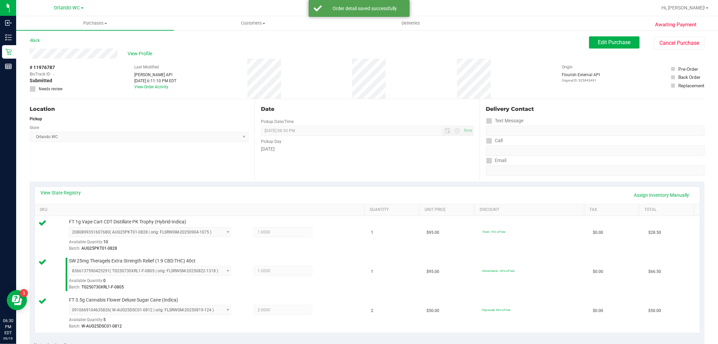
scroll to position [112, 0]
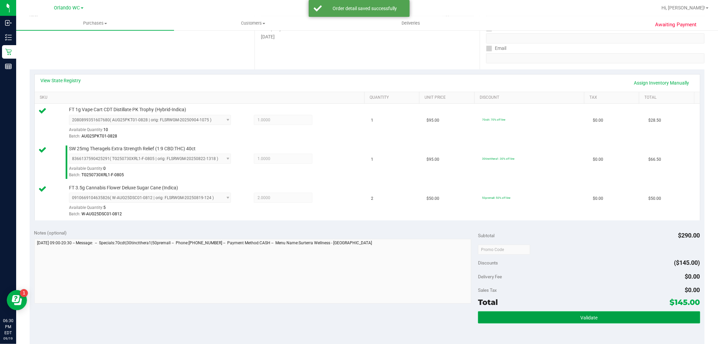
click at [580, 323] on button "Validate" at bounding box center [589, 317] width 222 height 12
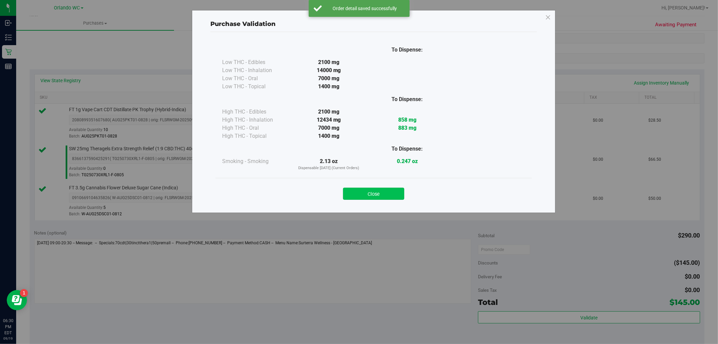
click at [375, 199] on button "Close" at bounding box center [373, 194] width 61 height 12
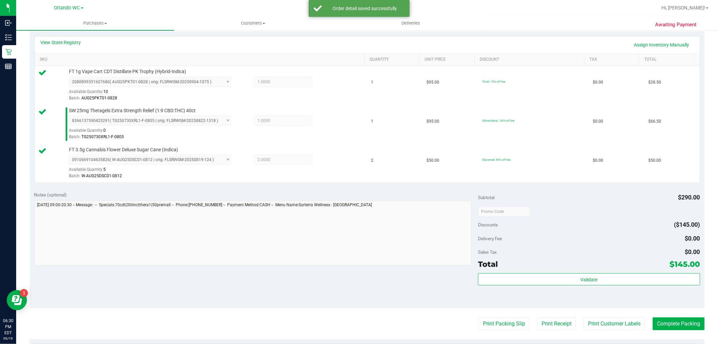
scroll to position [187, 0]
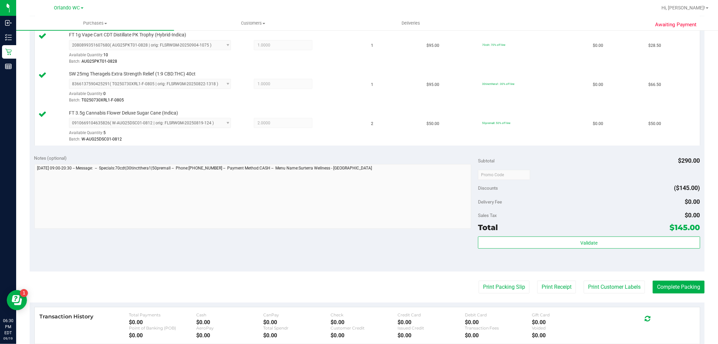
click at [508, 296] on purchase-details "Back Edit Purchase Cancel Purchase View Profile # 11976787 BioTrack ID: - Submi…" at bounding box center [367, 138] width 675 height 579
click at [508, 290] on button "Print Packing Slip" at bounding box center [504, 287] width 51 height 13
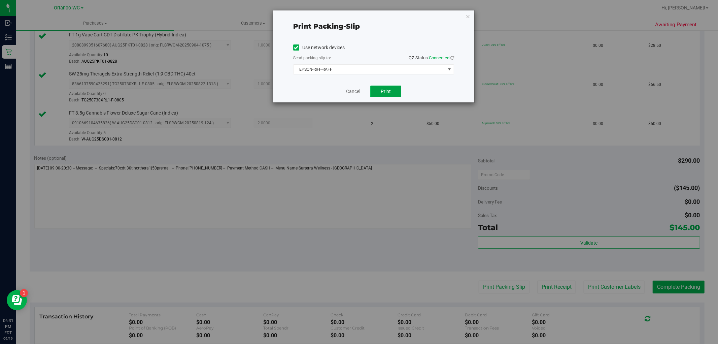
click at [386, 95] on button "Print" at bounding box center [385, 91] width 31 height 11
click at [470, 16] on icon "button" at bounding box center [468, 16] width 5 height 8
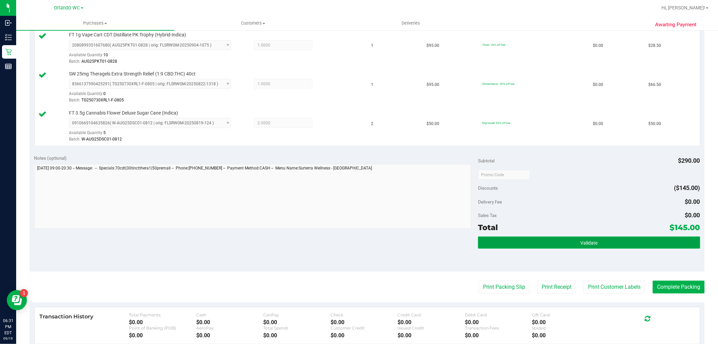
click at [517, 240] on button "Validate" at bounding box center [589, 242] width 222 height 12
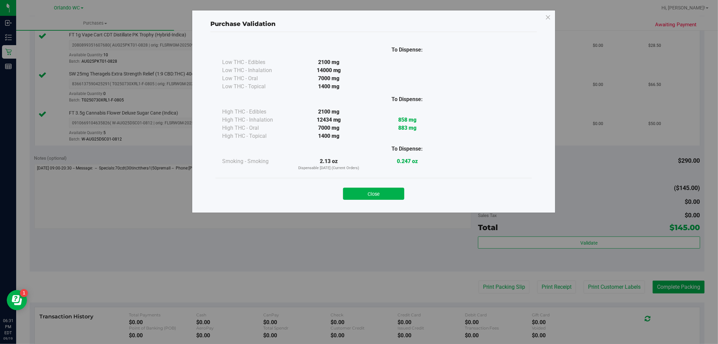
click at [363, 196] on button "Close" at bounding box center [373, 194] width 61 height 12
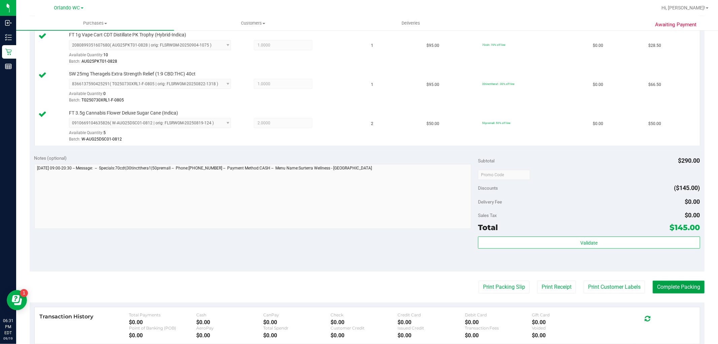
click at [653, 283] on button "Complete Packing" at bounding box center [679, 287] width 52 height 13
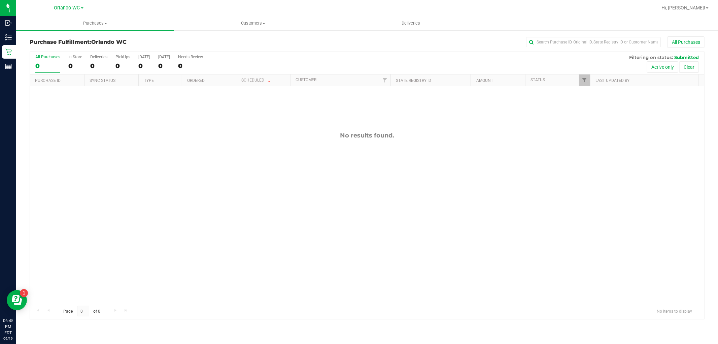
click at [46, 314] on div "Page 0 of 0 No items to display" at bounding box center [367, 311] width 675 height 16
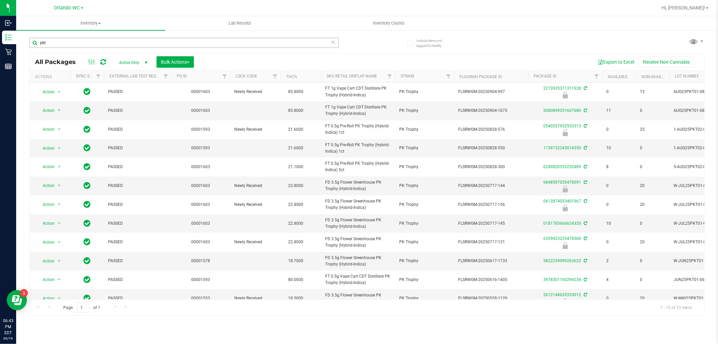
drag, startPoint x: 122, startPoint y: 32, endPoint x: 113, endPoint y: 37, distance: 9.8
click at [120, 33] on div "pkt" at bounding box center [199, 43] width 338 height 22
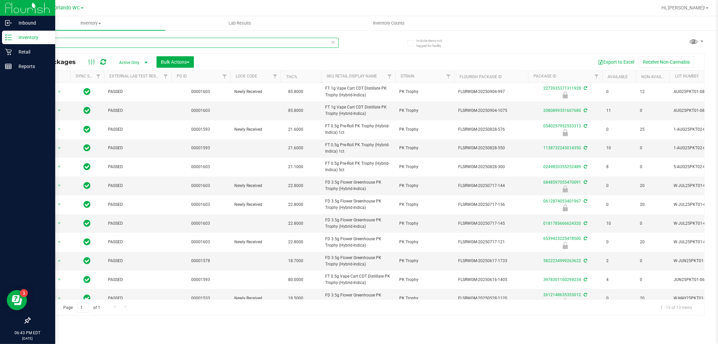
drag, startPoint x: 111, startPoint y: 38, endPoint x: 0, endPoint y: 35, distance: 111.5
click at [0, 37] on div "Inbound Inventory Retail Reports 06:43 PM EDT 09/19/2025 09/19 Orlando WC Hi, L…" at bounding box center [359, 172] width 718 height 344
type input "ground"
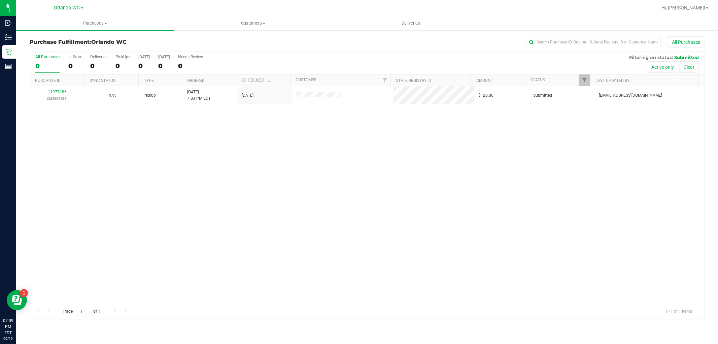
click at [122, 169] on div "11977186 (325865421) N/A Pickup [DATE] 7:03 PM EDT 9/19/2025 $120.00 Submitted …" at bounding box center [367, 194] width 675 height 217
click at [304, 125] on div "11977186 (325865421) N/A Pickup [DATE] 7:03 PM EDT 9/19/2025 $120.00 Submitted …" at bounding box center [367, 194] width 675 height 217
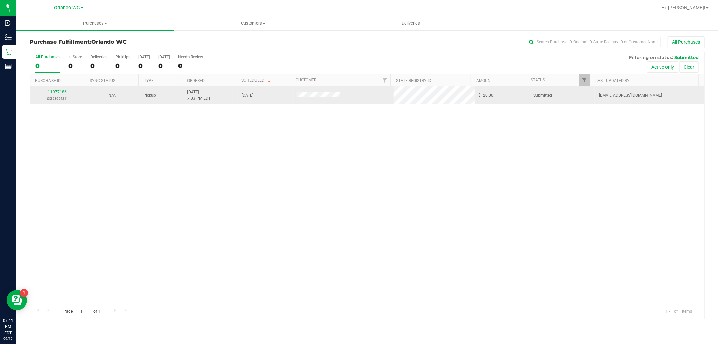
click at [61, 94] on link "11977186" at bounding box center [57, 92] width 19 height 5
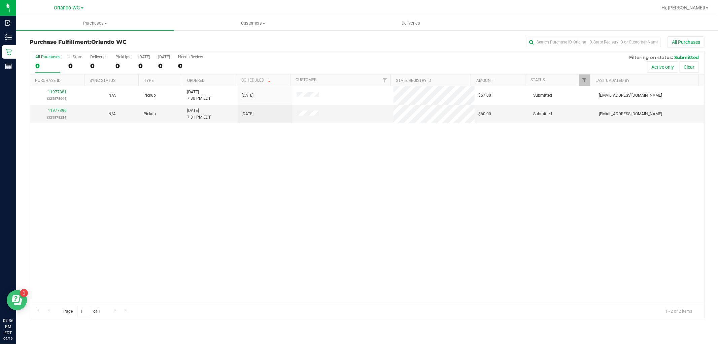
click at [22, 289] on div "1" at bounding box center [24, 293] width 8 height 8
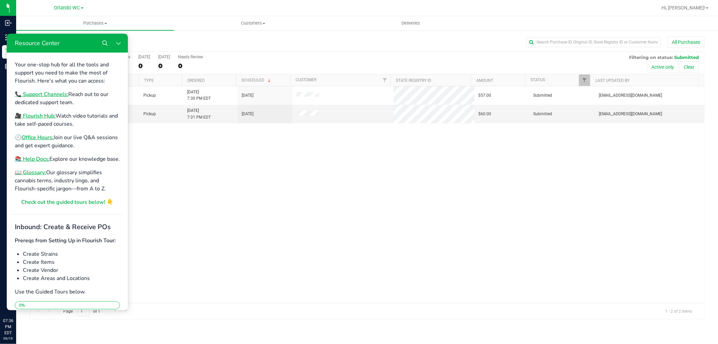
click at [266, 204] on div "11977381 (325878694) N/A Pickup [DATE] 7:30 PM EDT 9/19/2025 $57.00 Submitted […" at bounding box center [367, 194] width 675 height 217
click at [297, 229] on div "11977381 (325878694) N/A Pickup [DATE] 7:30 PM EDT 9/19/2025 $57.00 Submitted […" at bounding box center [367, 194] width 675 height 217
click at [117, 47] on button "Close Resource Center" at bounding box center [118, 42] width 13 height 13
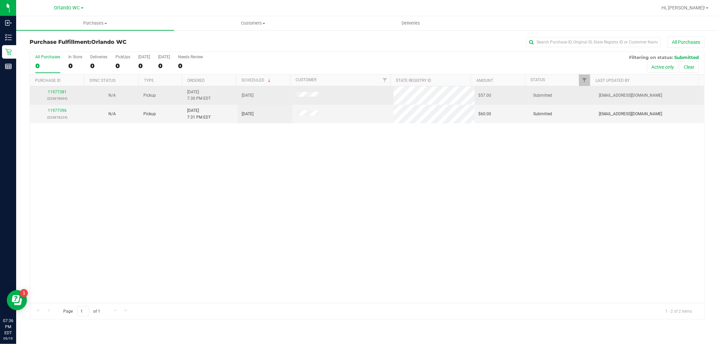
click at [57, 95] on p "(325878694)" at bounding box center [57, 98] width 46 height 6
click at [63, 92] on link "11977381" at bounding box center [57, 92] width 19 height 5
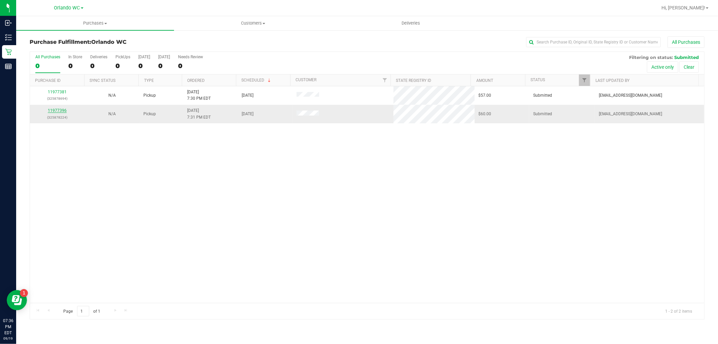
click at [58, 109] on link "11977396" at bounding box center [57, 110] width 19 height 5
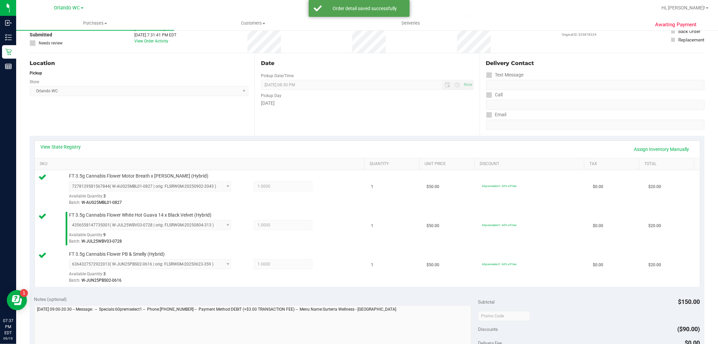
scroll to position [112, 0]
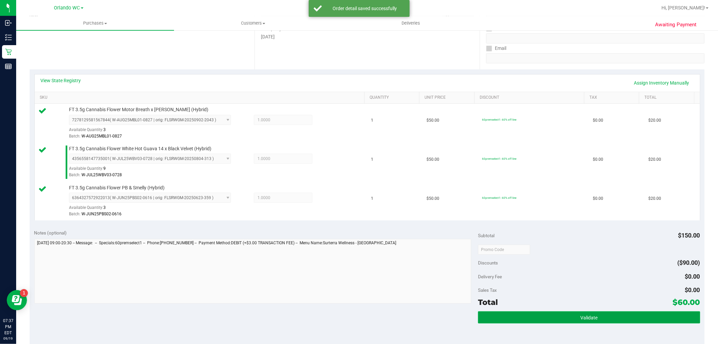
click at [581, 315] on span "Validate" at bounding box center [589, 317] width 17 height 5
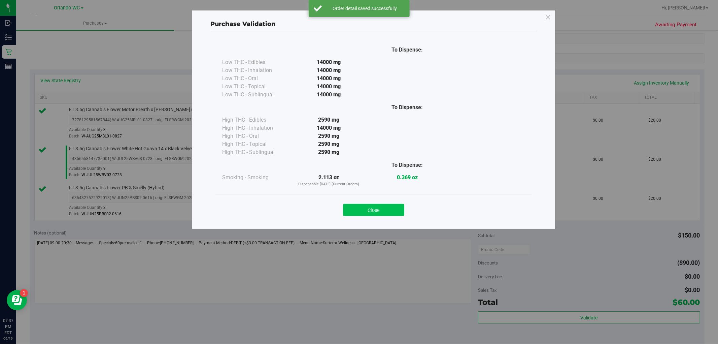
click at [380, 208] on button "Close" at bounding box center [373, 210] width 61 height 12
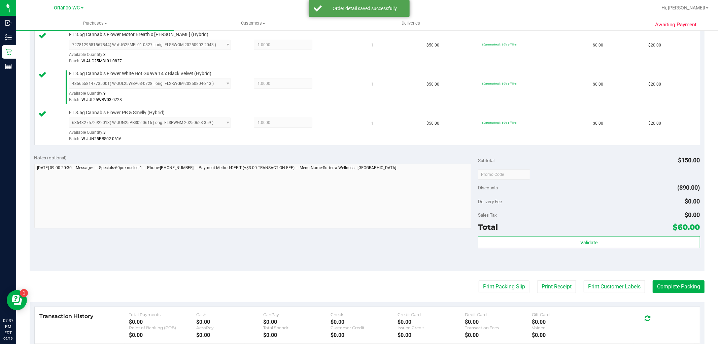
scroll to position [285, 0]
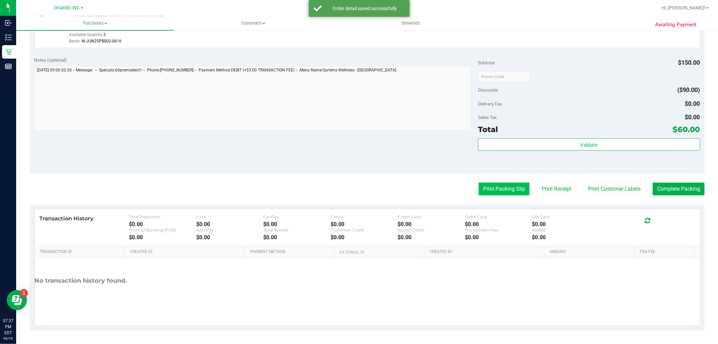
click at [502, 192] on button "Print Packing Slip" at bounding box center [504, 189] width 51 height 13
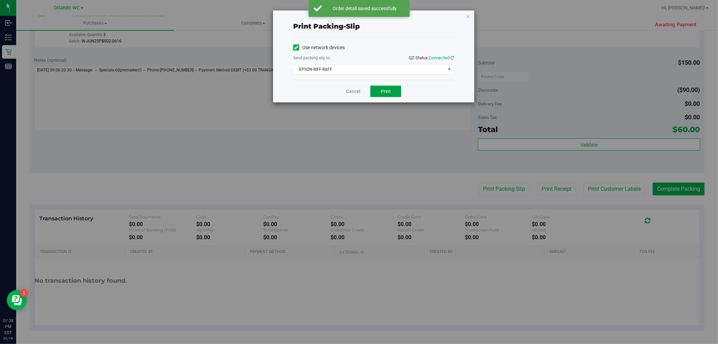
click at [378, 91] on button "Print" at bounding box center [385, 91] width 31 height 11
click at [465, 11] on div "Print packing-slip Use network devices Send packing-slip to: QZ Status: Connect…" at bounding box center [373, 56] width 201 height 92
click at [468, 14] on icon "button" at bounding box center [468, 16] width 5 height 8
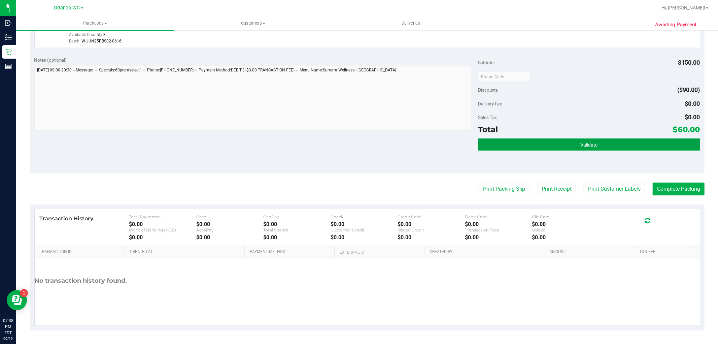
drag, startPoint x: 532, startPoint y: 141, endPoint x: 463, endPoint y: 108, distance: 76.2
click at [531, 141] on button "Validate" at bounding box center [589, 144] width 222 height 12
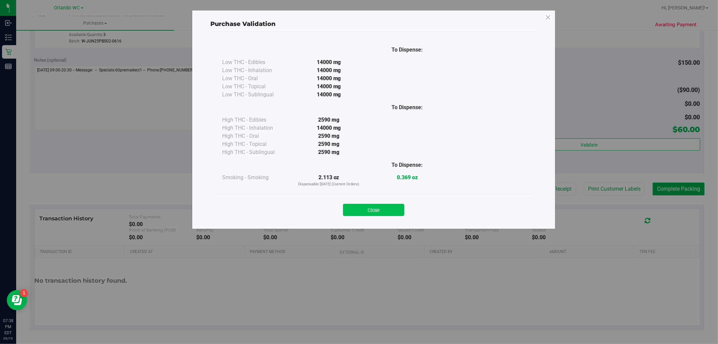
click at [373, 210] on button "Close" at bounding box center [373, 210] width 61 height 12
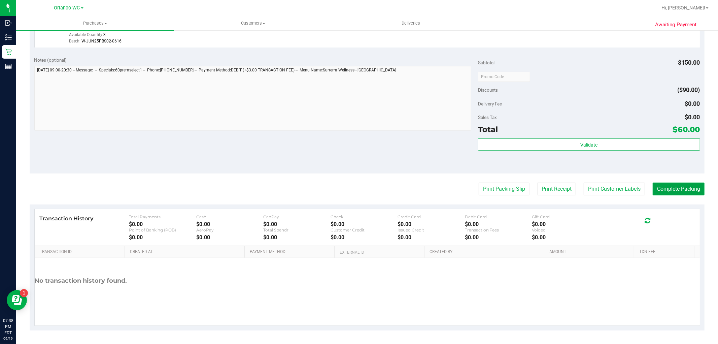
click at [678, 183] on button "Complete Packing" at bounding box center [679, 189] width 52 height 13
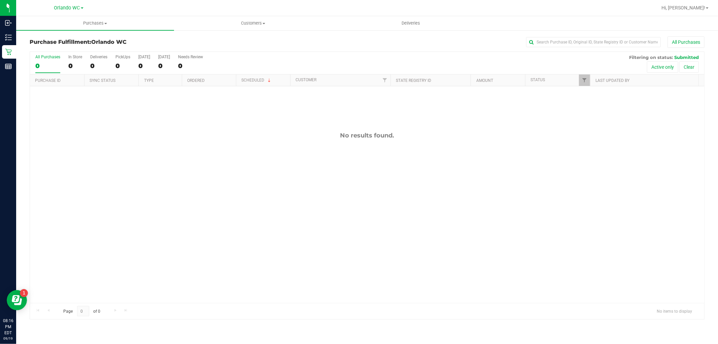
click at [133, 337] on div "Purchases Summary of purchases Fulfillment All purchases Customers All customer…" at bounding box center [367, 180] width 702 height 328
click at [703, 9] on span "Hi, [PERSON_NAME]!" at bounding box center [684, 7] width 44 height 5
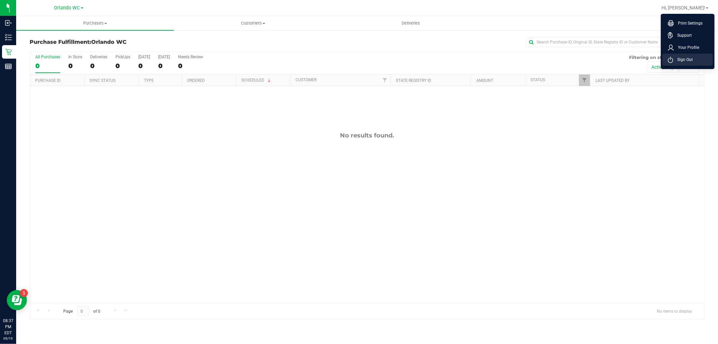
click at [695, 58] on li "Sign Out" at bounding box center [688, 60] width 51 height 12
